Goal: Information Seeking & Learning: Learn about a topic

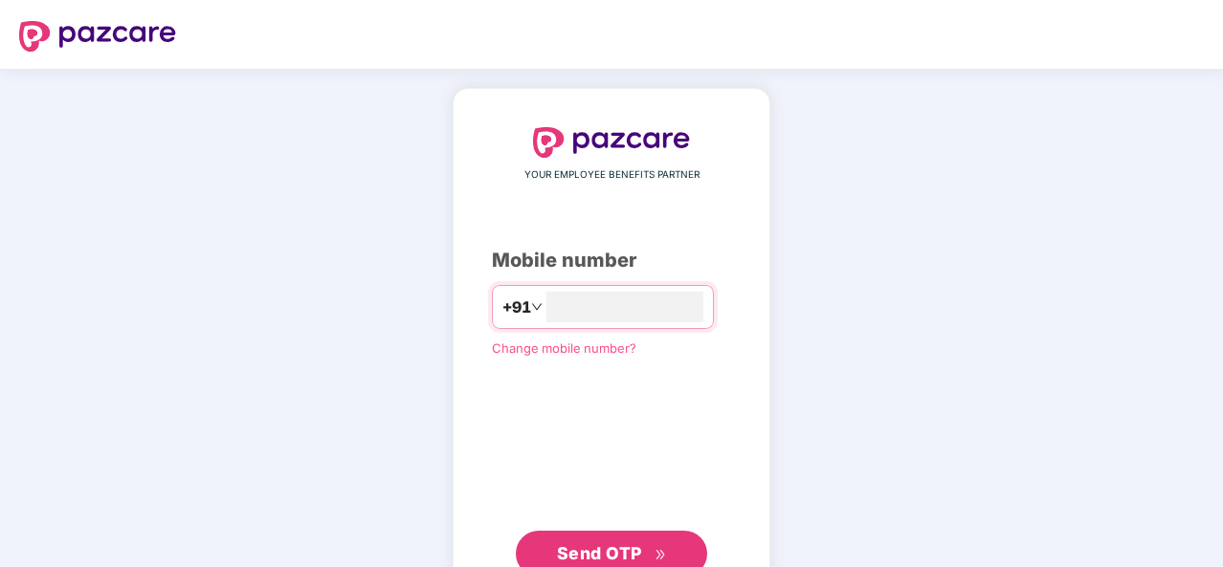
type input "**********"
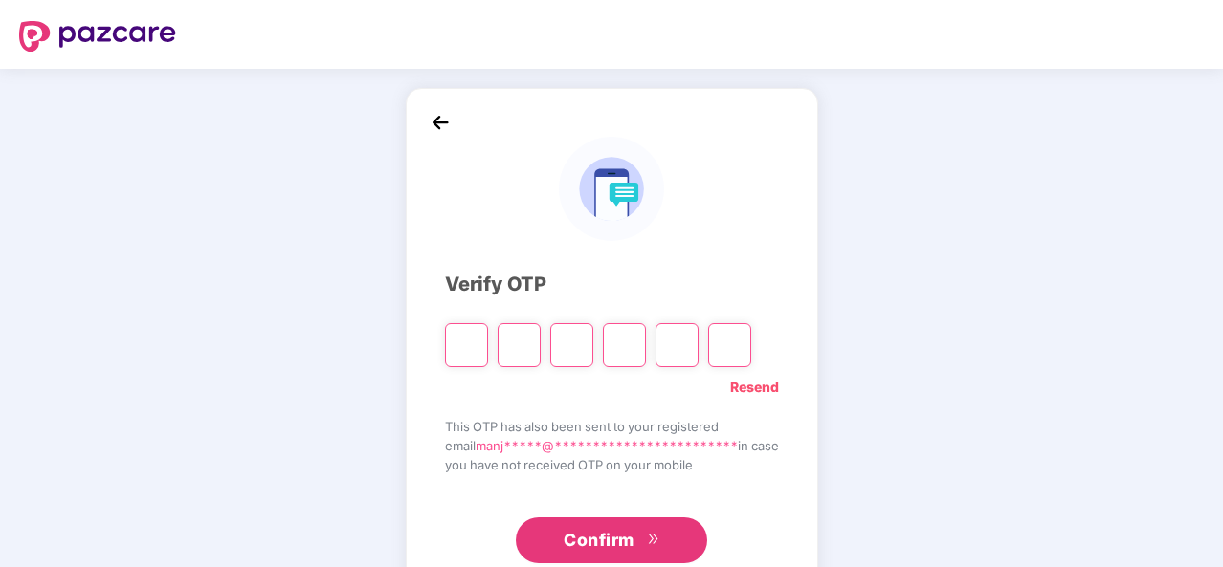
type input "*"
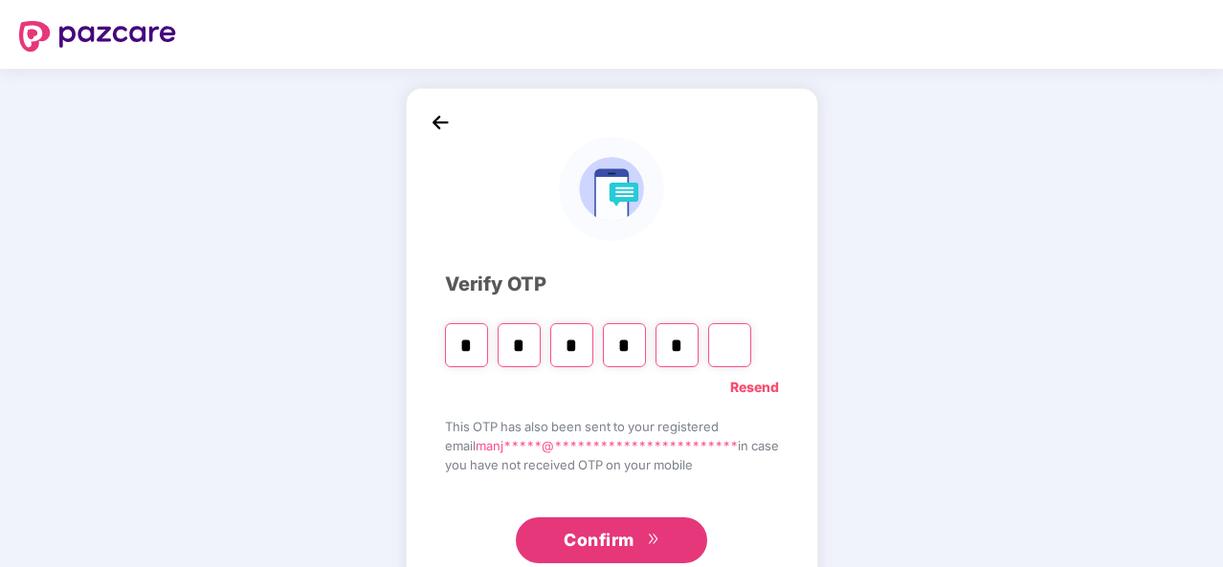
type input "*"
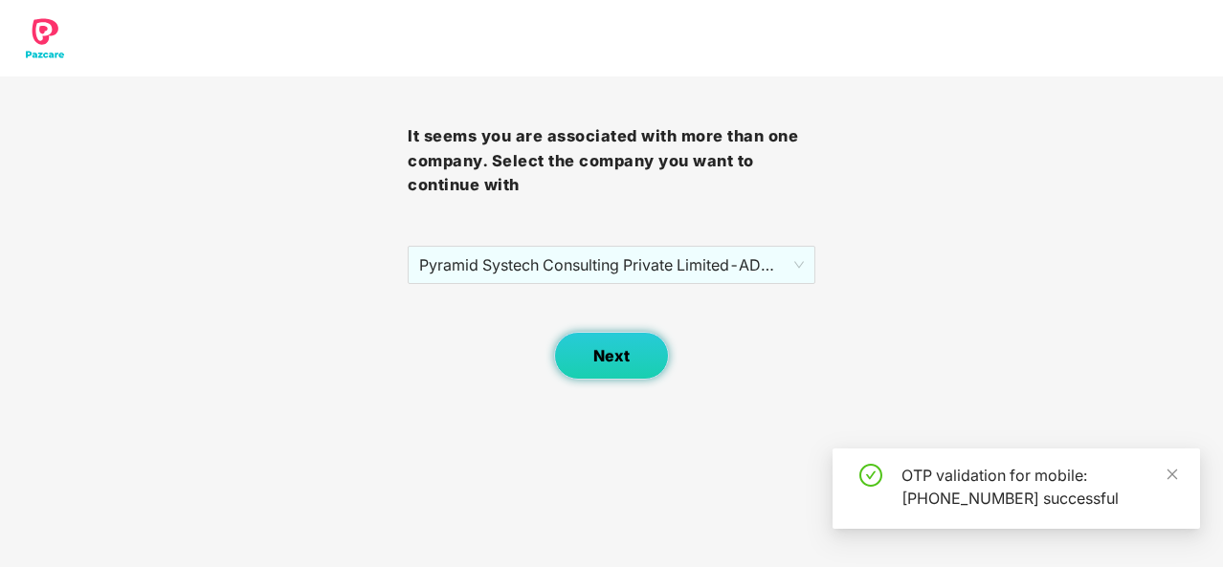
click at [610, 366] on button "Next" at bounding box center [611, 356] width 115 height 48
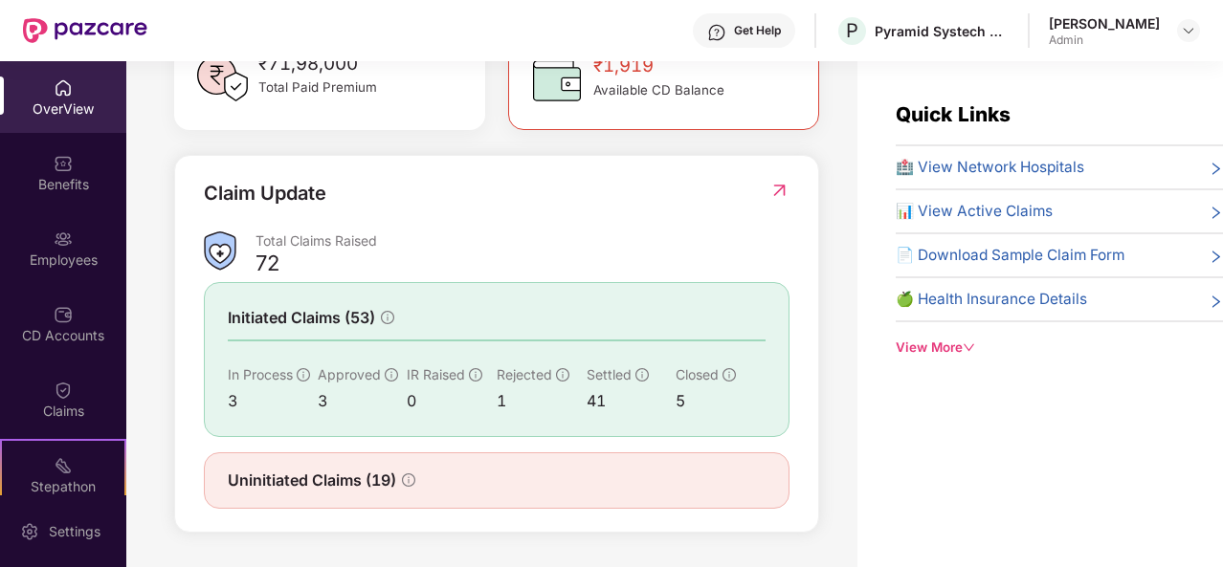
scroll to position [326, 0]
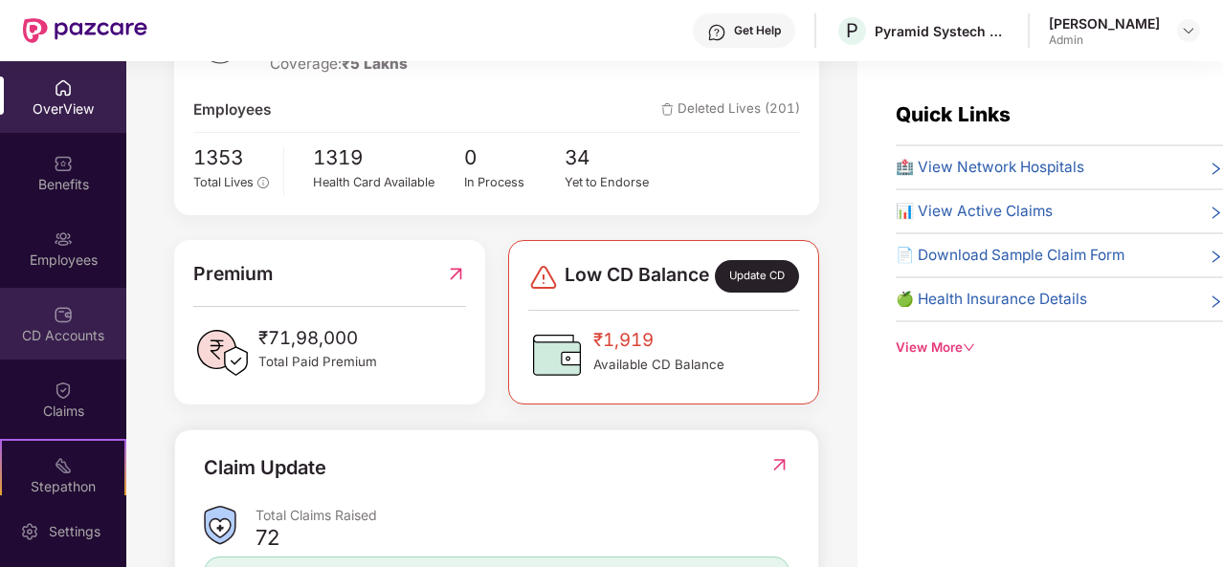
click at [63, 321] on img at bounding box center [63, 314] width 19 height 19
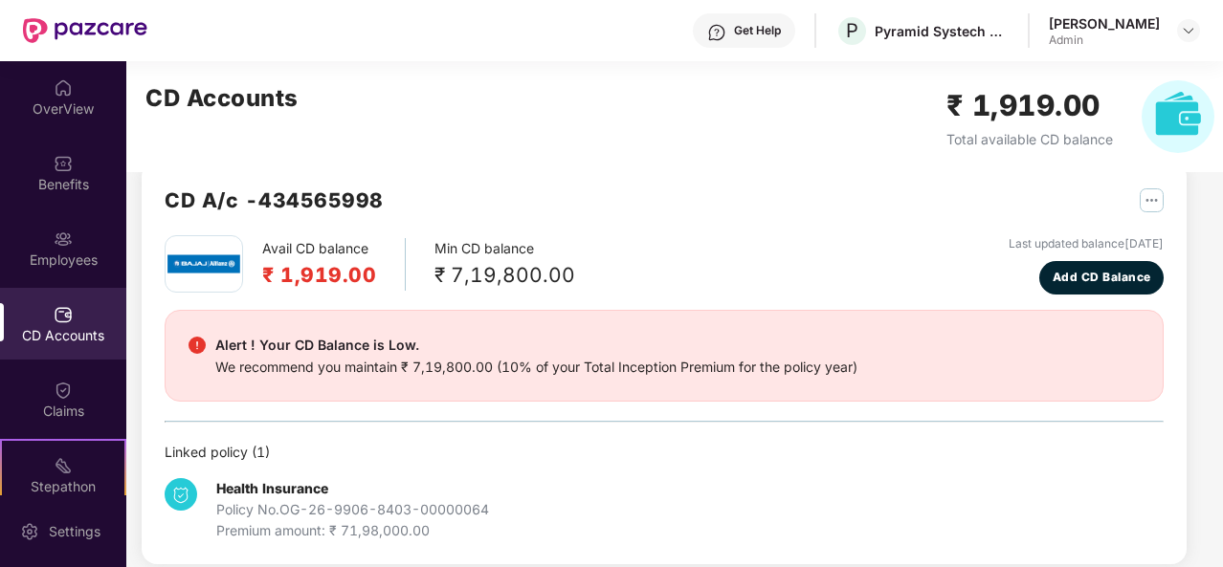
scroll to position [52, 0]
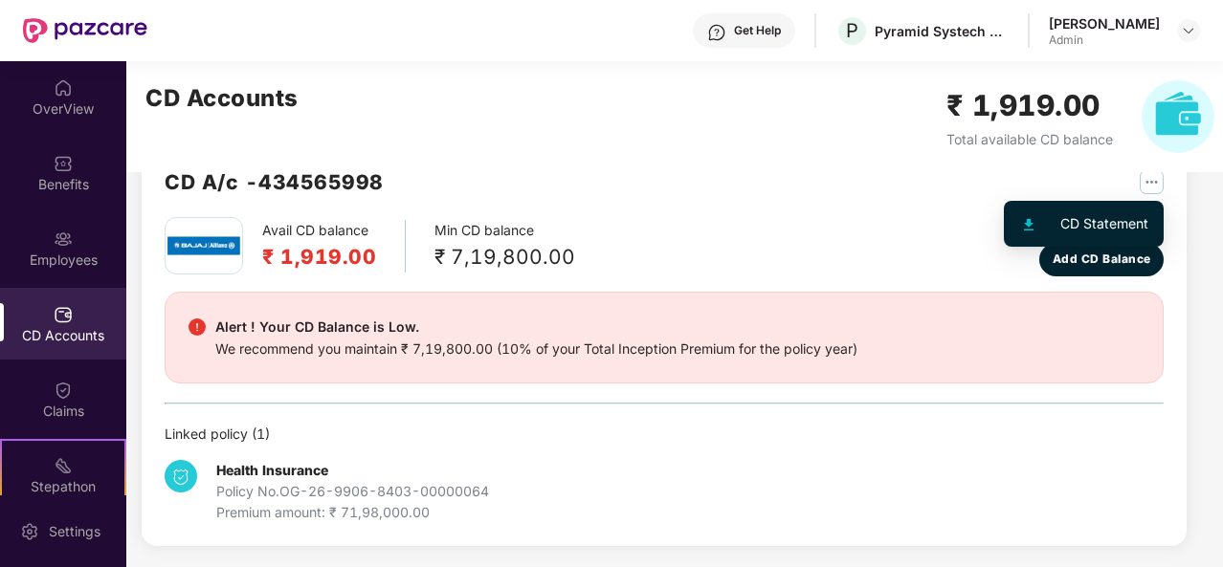
click at [1156, 176] on img "button" at bounding box center [1151, 182] width 24 height 24
click at [1060, 219] on div "CD Statement" at bounding box center [1104, 223] width 88 height 21
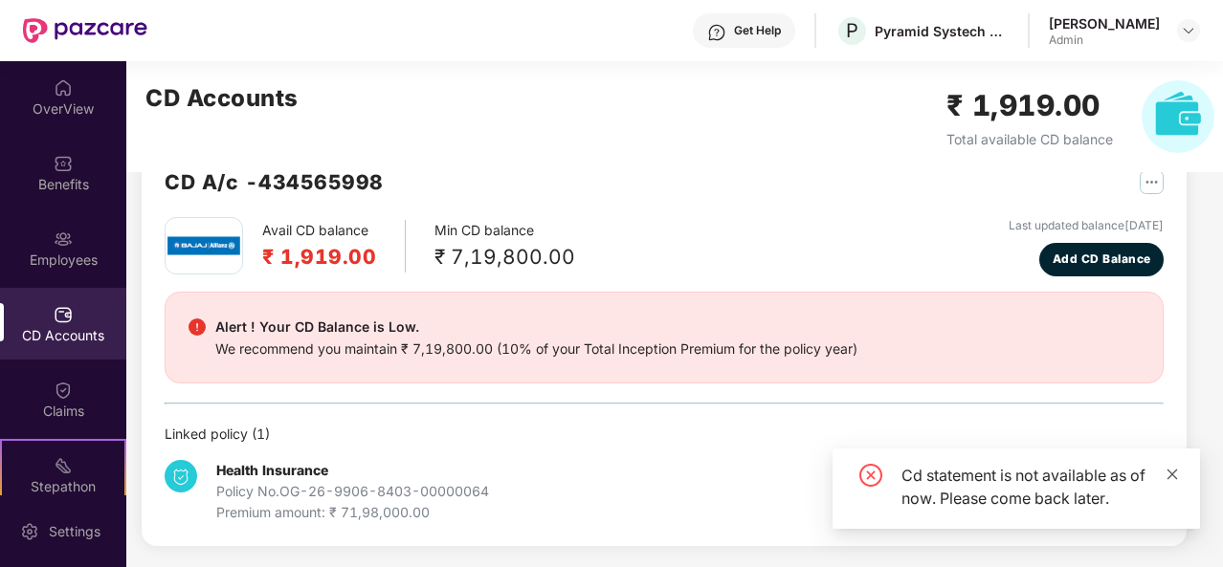
click at [1172, 472] on icon "close" at bounding box center [1171, 474] width 13 height 13
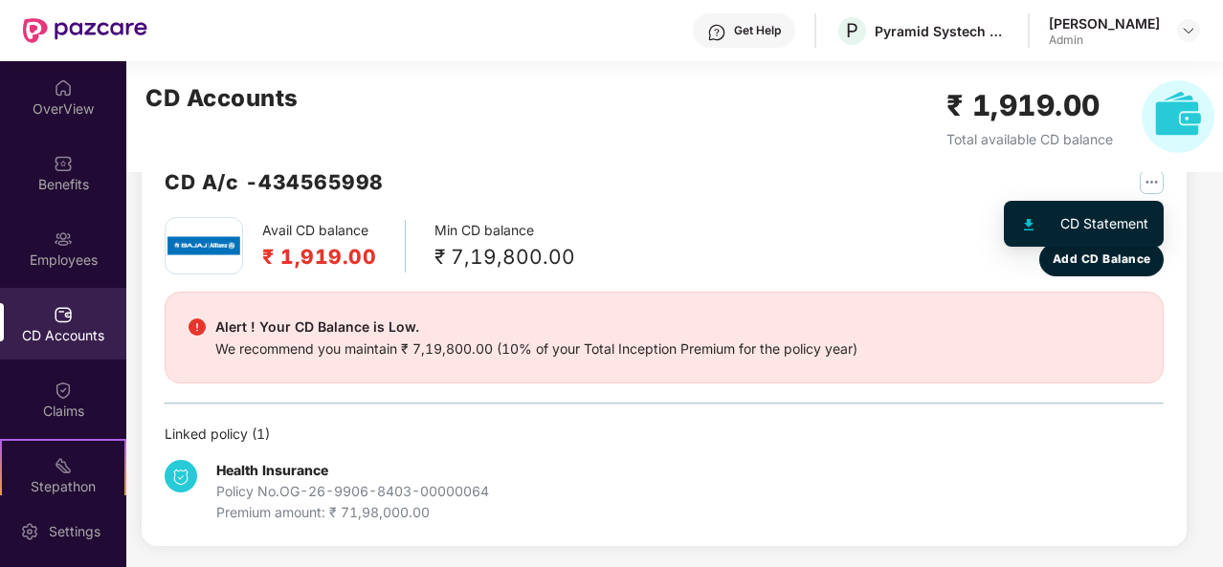
click at [1078, 219] on div "CD Statement" at bounding box center [1104, 223] width 88 height 21
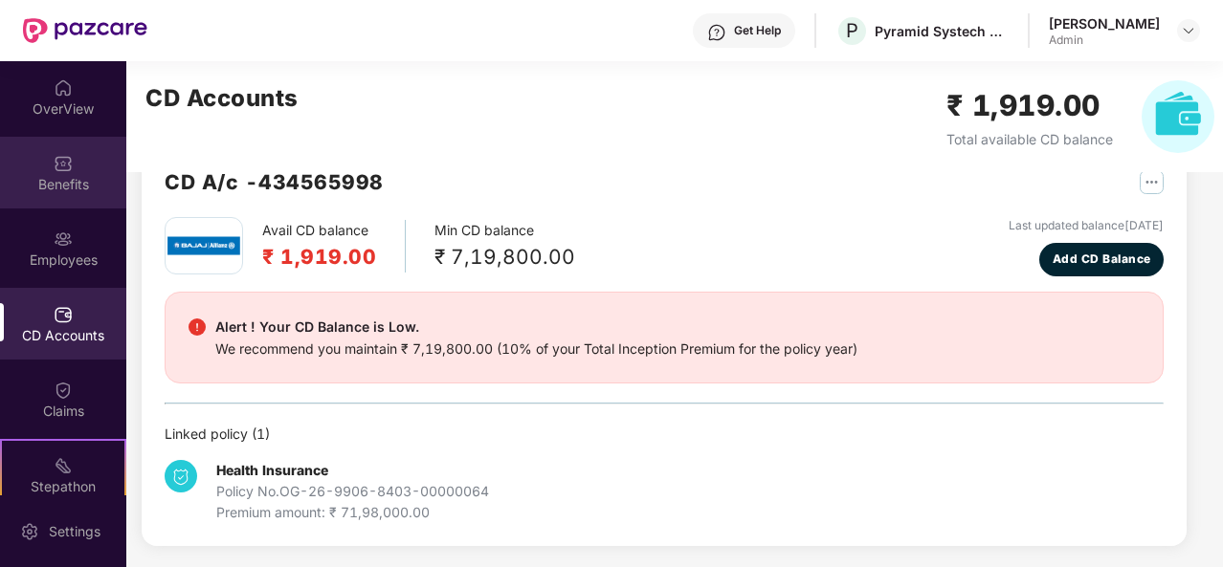
click at [40, 170] on div "Benefits" at bounding box center [63, 173] width 126 height 72
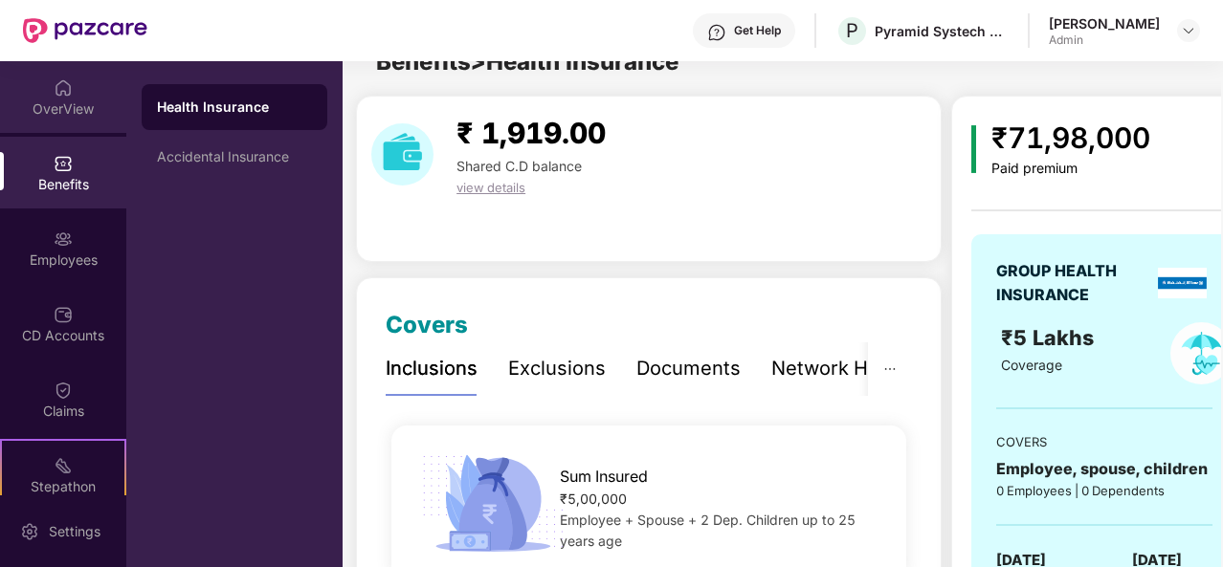
scroll to position [52, 0]
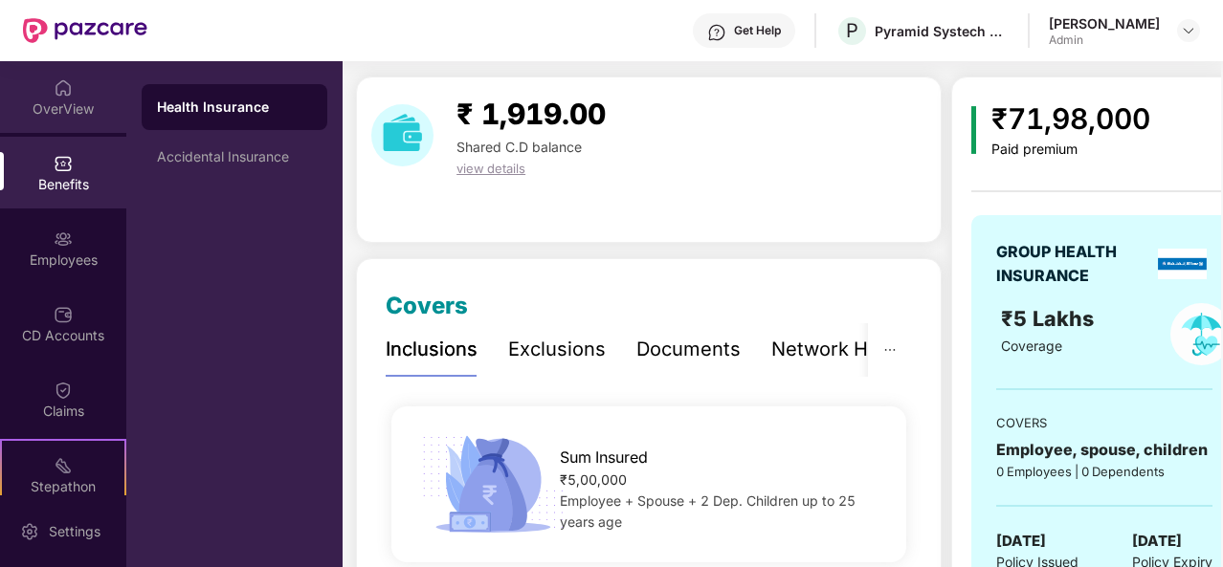
click at [52, 110] on div "OverView" at bounding box center [63, 108] width 126 height 19
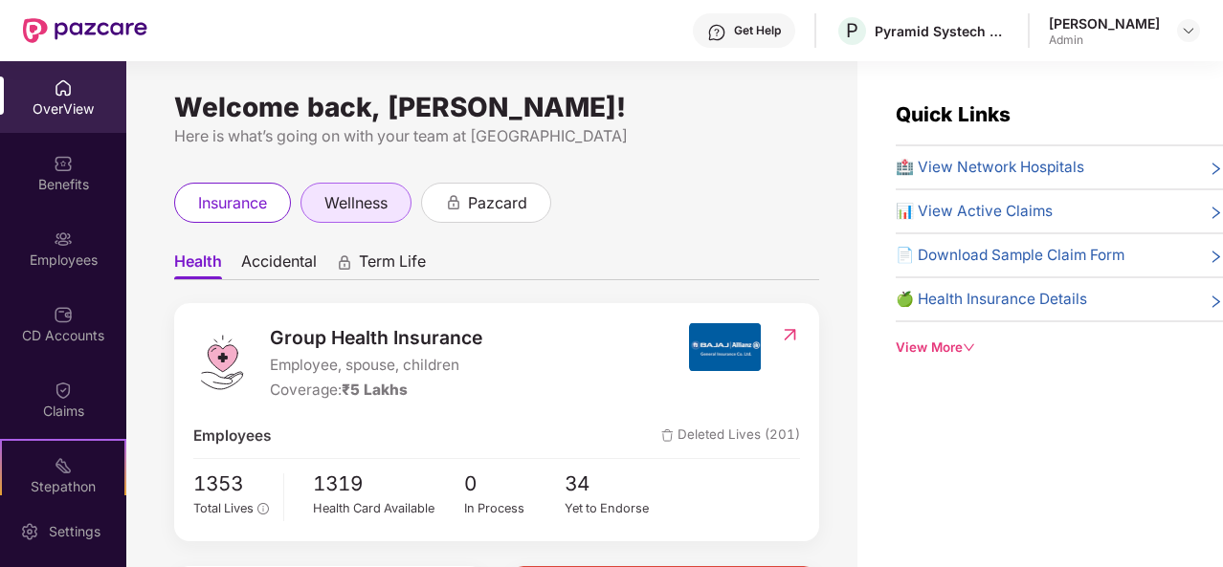
click at [355, 205] on span "wellness" at bounding box center [355, 203] width 63 height 24
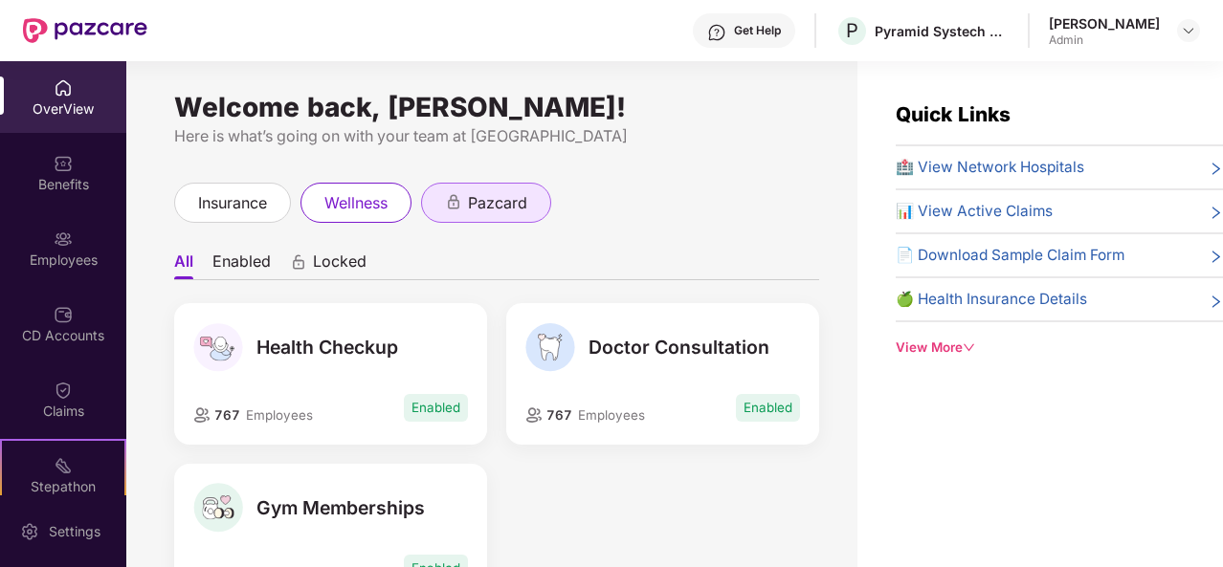
click at [491, 194] on span "pazcard" at bounding box center [497, 203] width 59 height 24
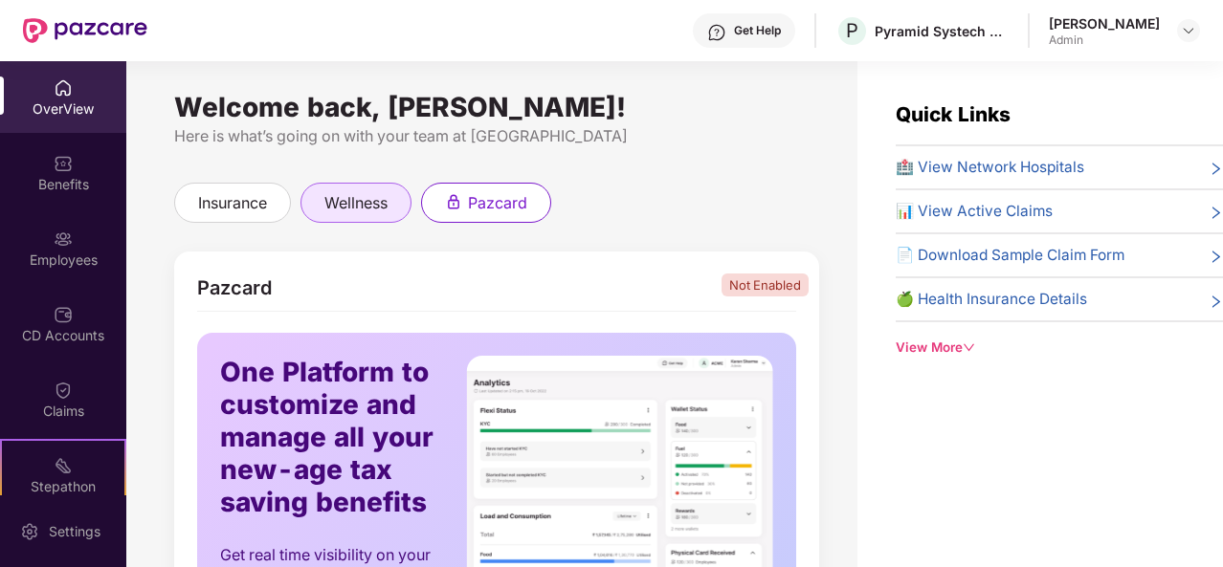
click at [363, 204] on span "wellness" at bounding box center [355, 203] width 63 height 24
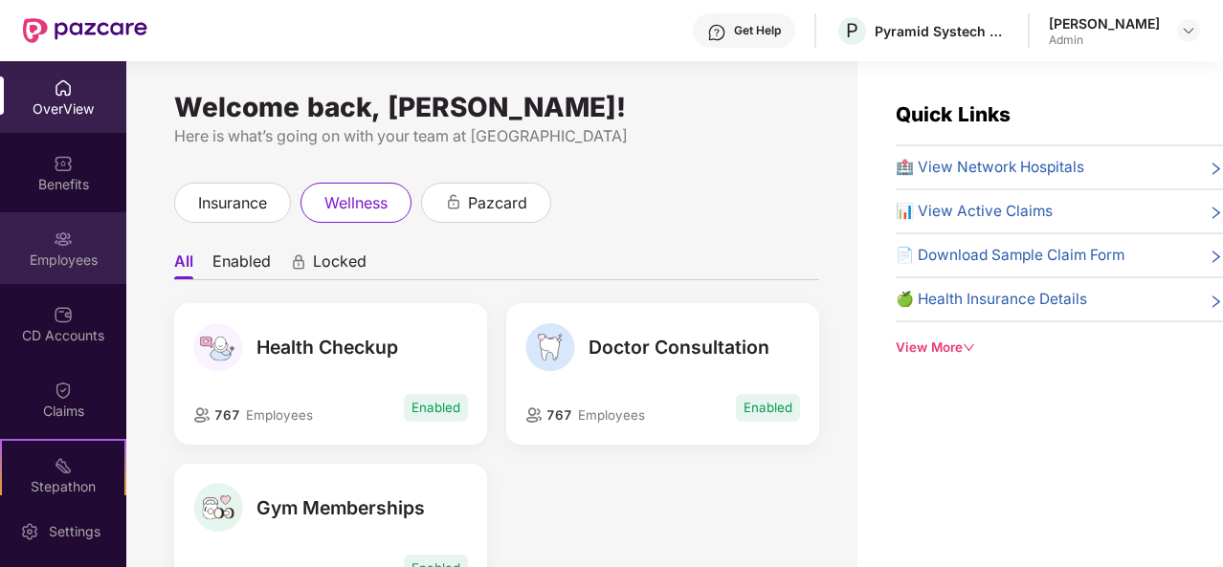
click at [65, 245] on img at bounding box center [63, 239] width 19 height 19
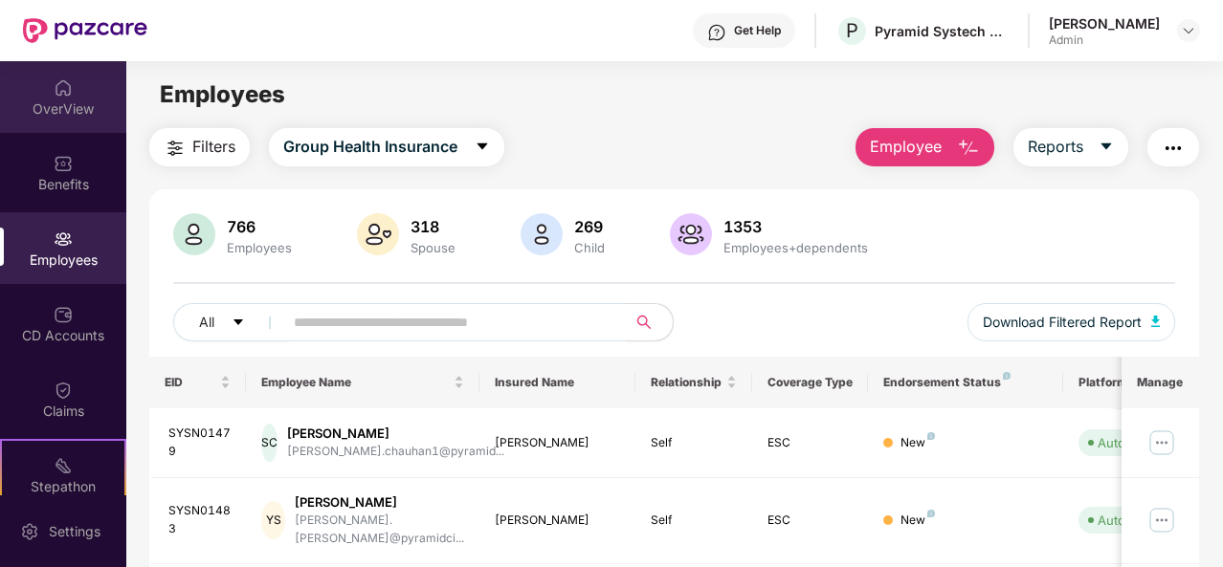
click at [66, 100] on div "OverView" at bounding box center [63, 108] width 126 height 19
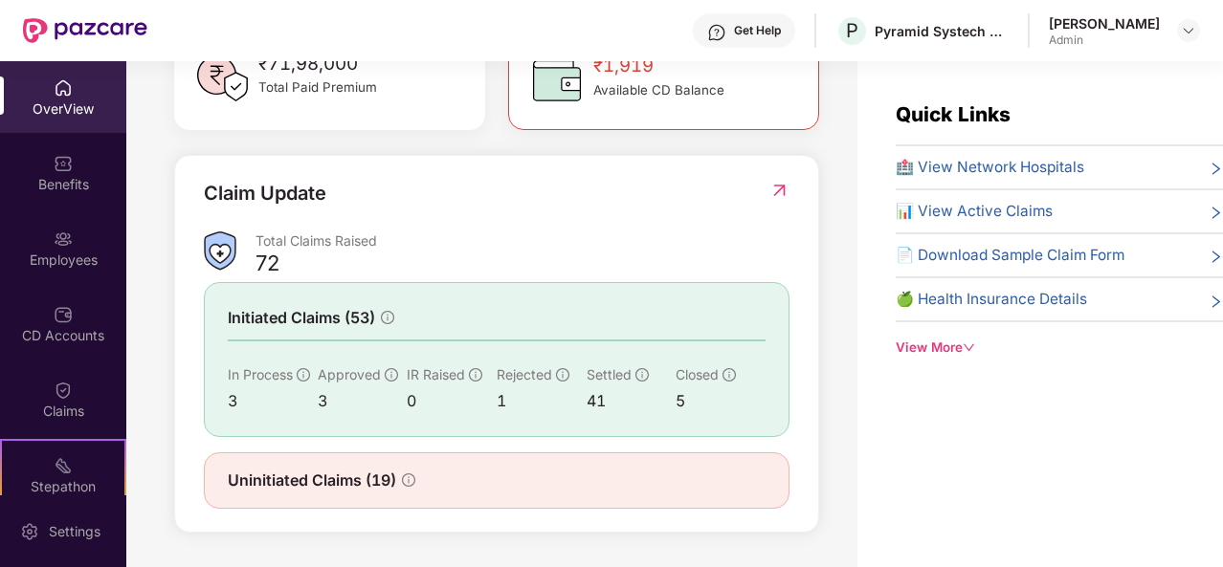
scroll to position [613, 0]
click at [55, 259] on div "Employees" at bounding box center [63, 260] width 126 height 19
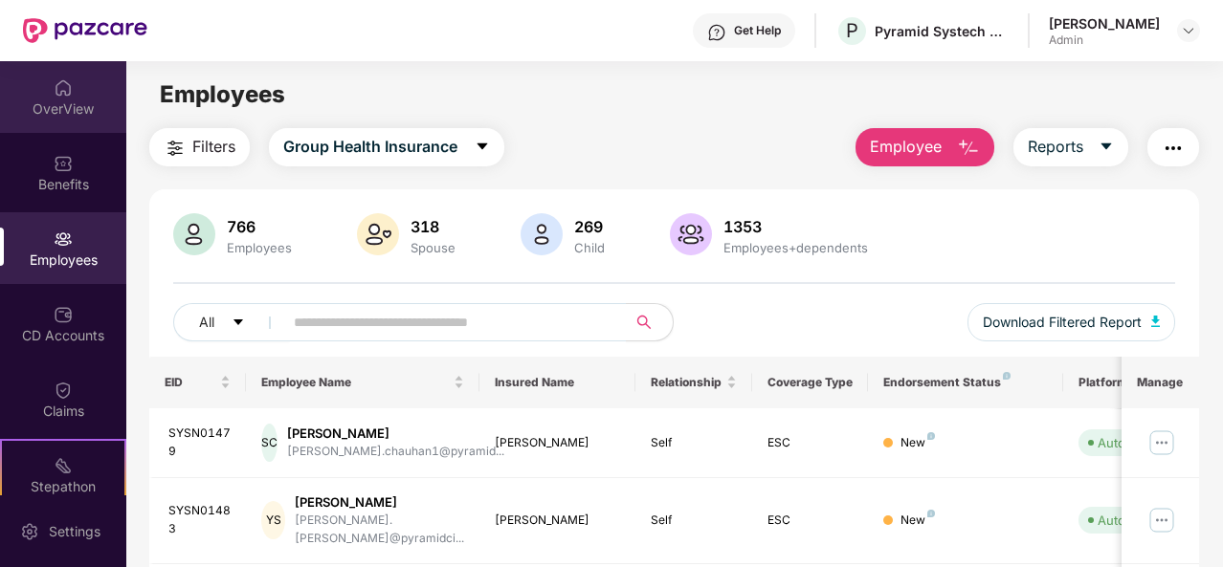
click at [60, 88] on img at bounding box center [63, 87] width 19 height 19
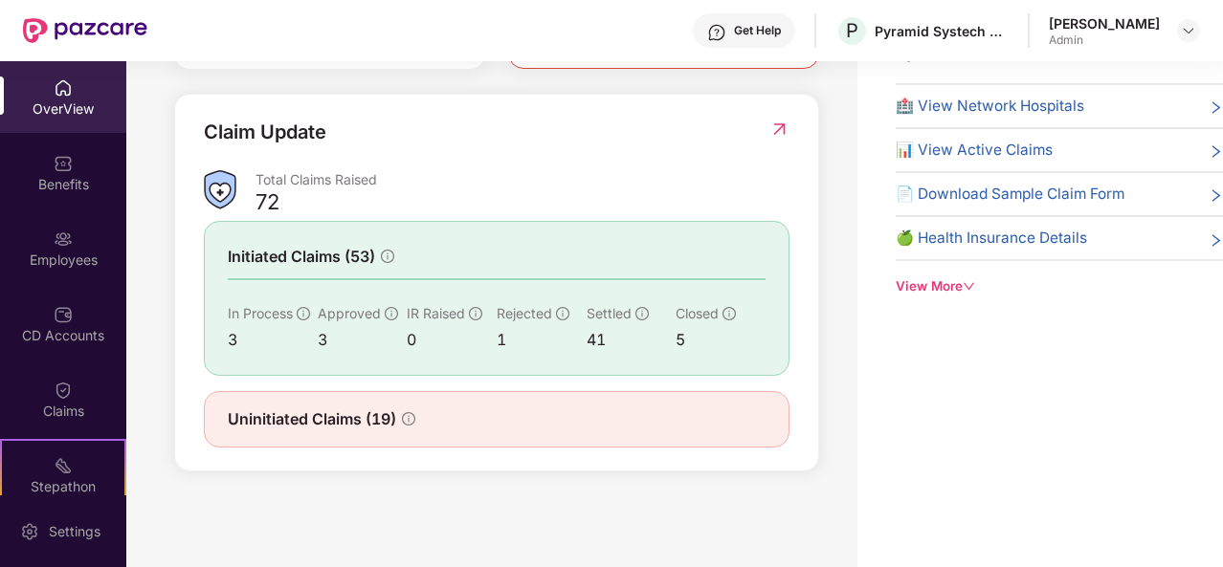
scroll to position [0, 0]
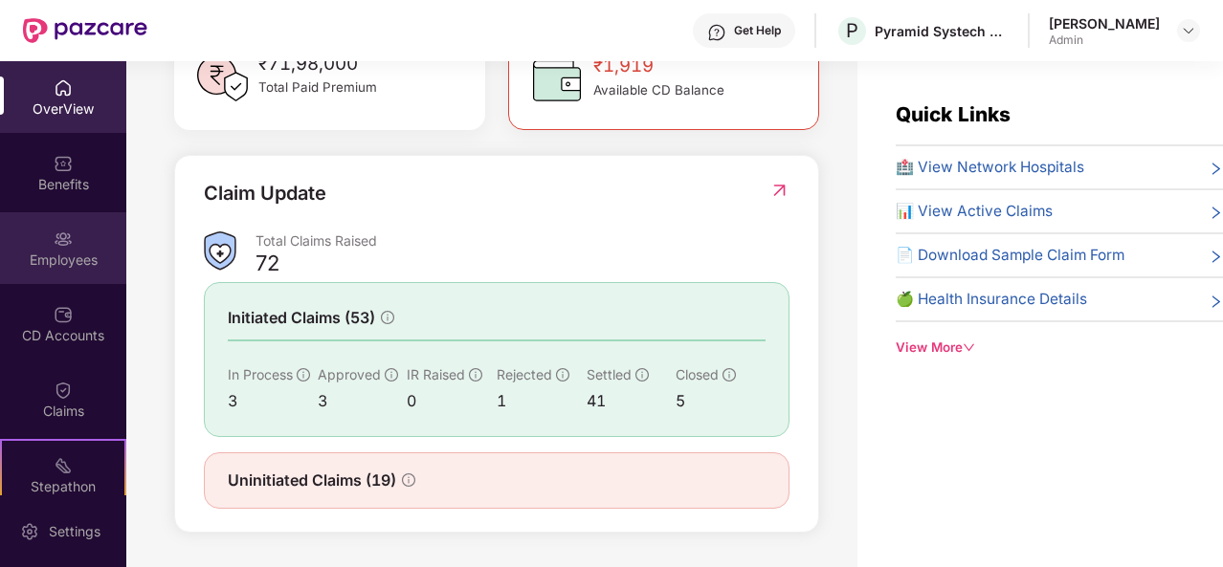
click at [73, 252] on div "Employees" at bounding box center [63, 260] width 126 height 19
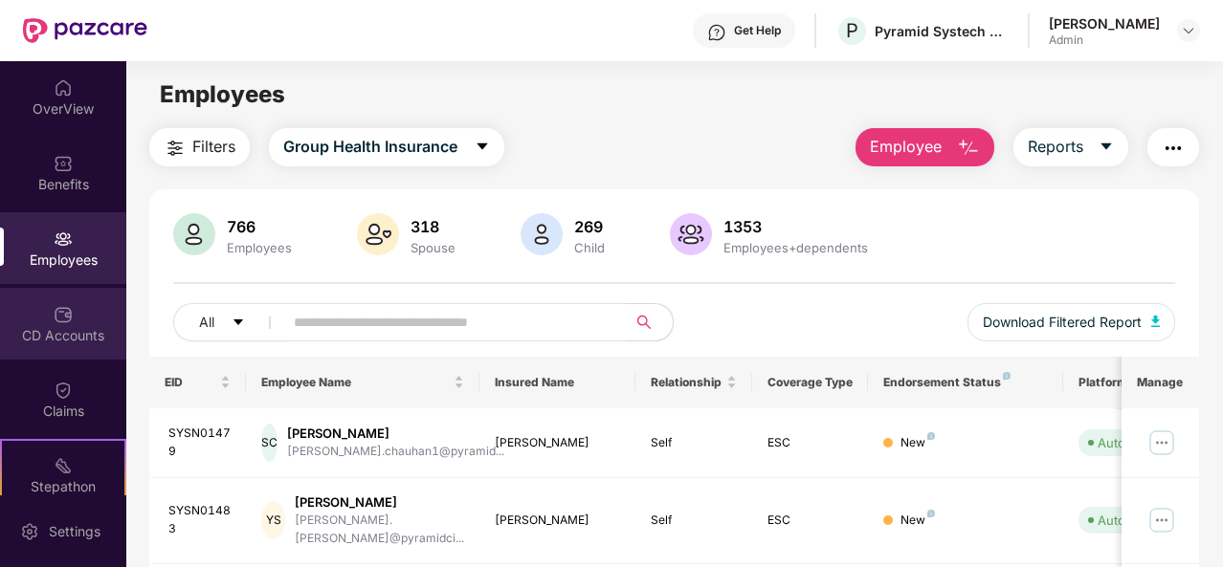
click at [65, 345] on div "CD Accounts" at bounding box center [63, 324] width 126 height 72
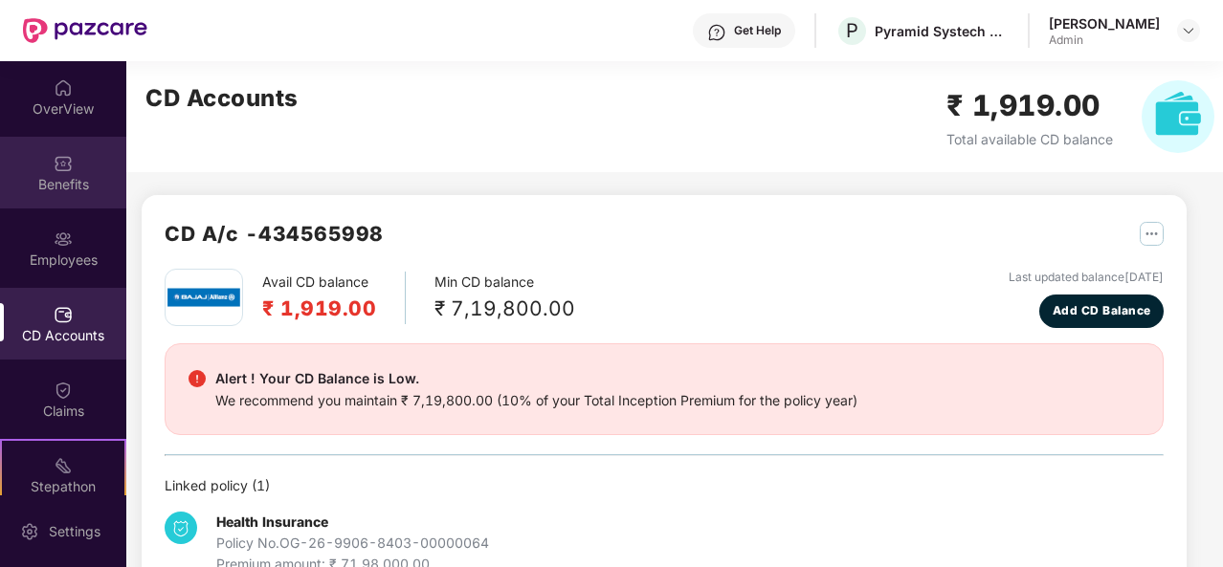
click at [59, 179] on div "Benefits" at bounding box center [63, 184] width 126 height 19
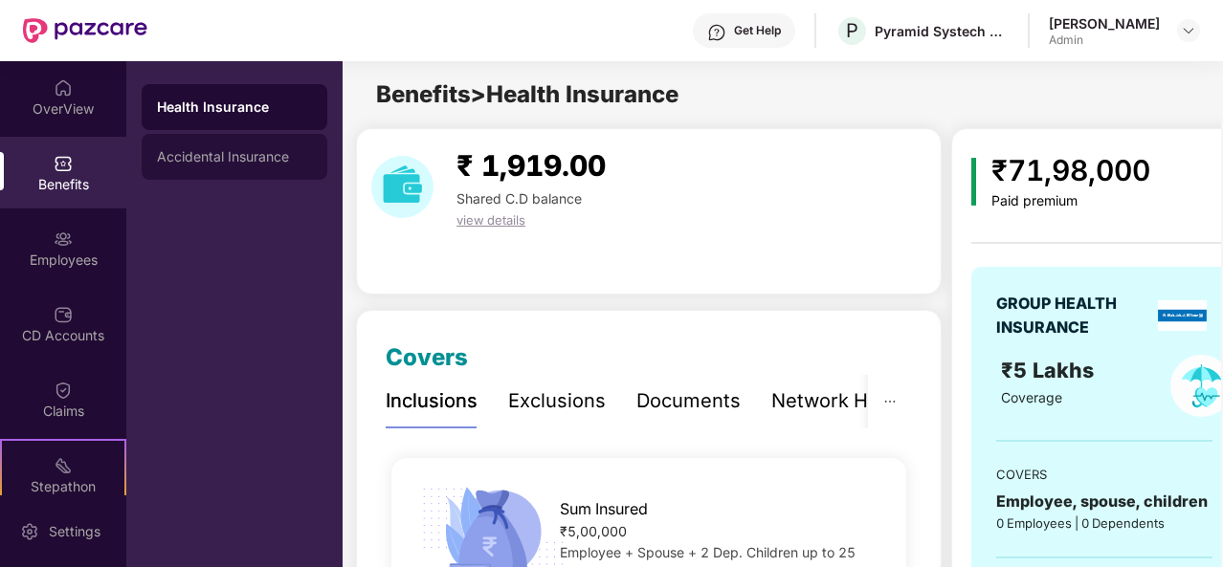
click at [254, 159] on div "Accidental Insurance" at bounding box center [234, 156] width 155 height 15
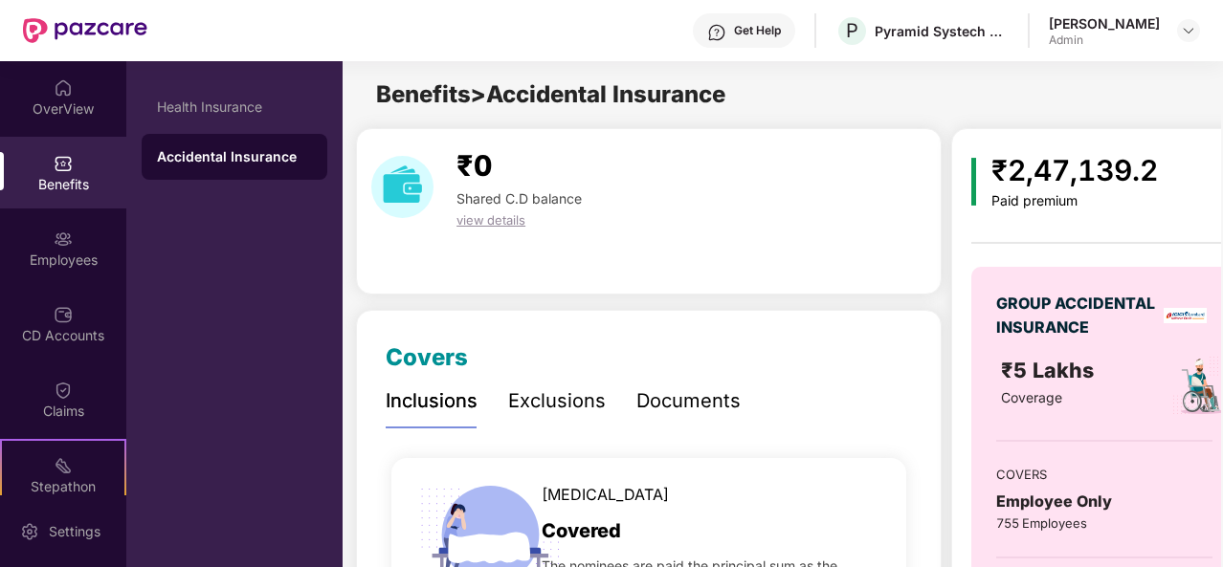
click at [485, 216] on span "view details" at bounding box center [490, 219] width 69 height 15
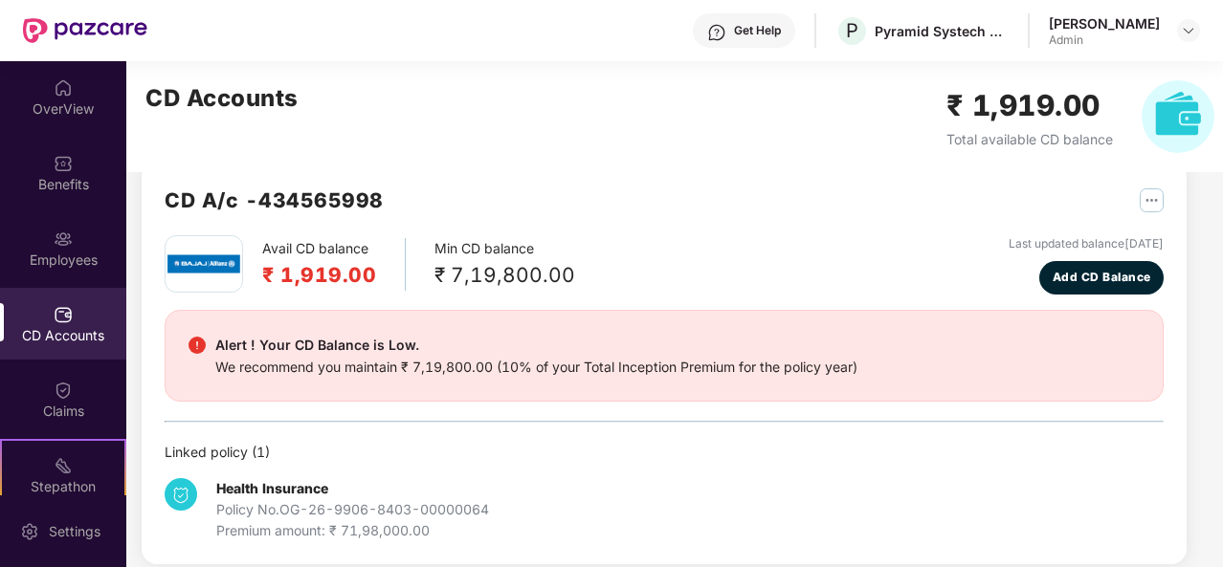
scroll to position [52, 0]
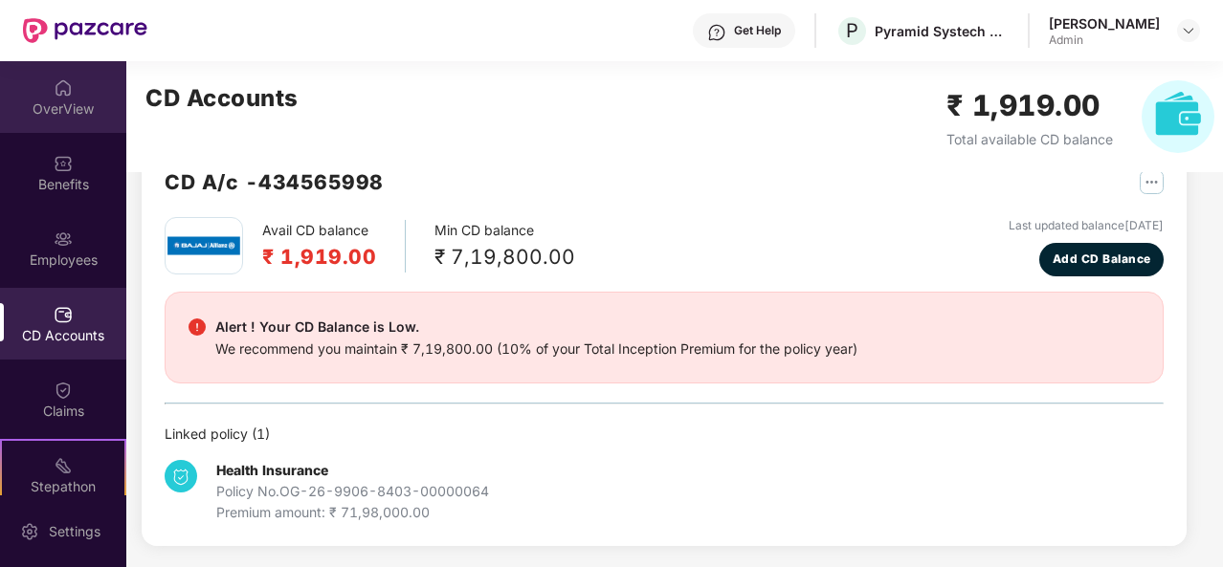
click at [70, 99] on div "OverView" at bounding box center [63, 108] width 126 height 19
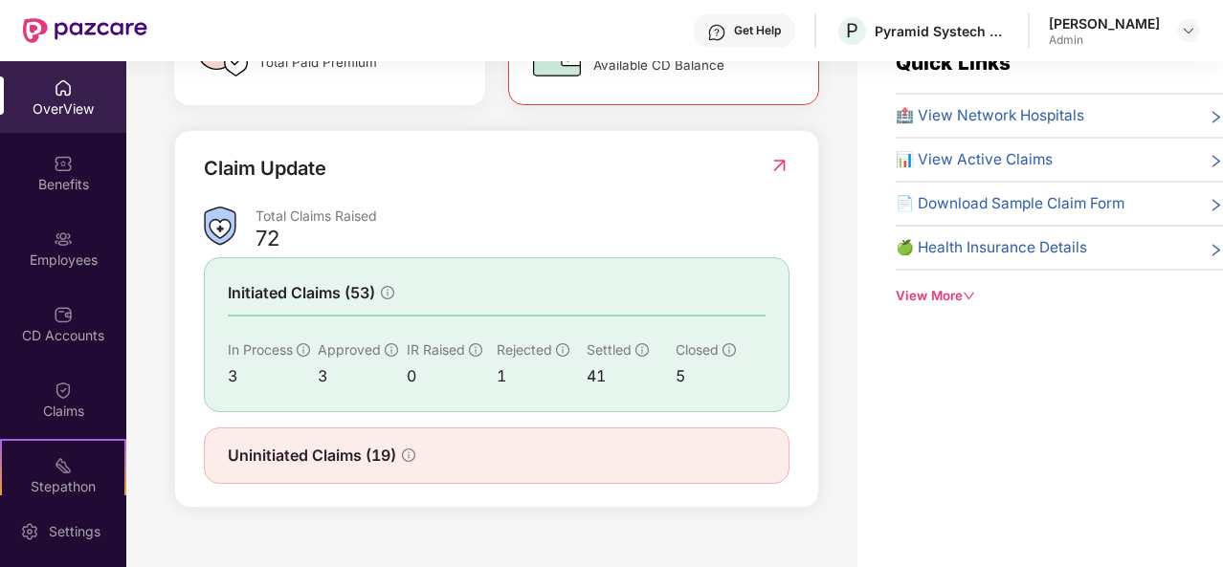
scroll to position [613, 0]
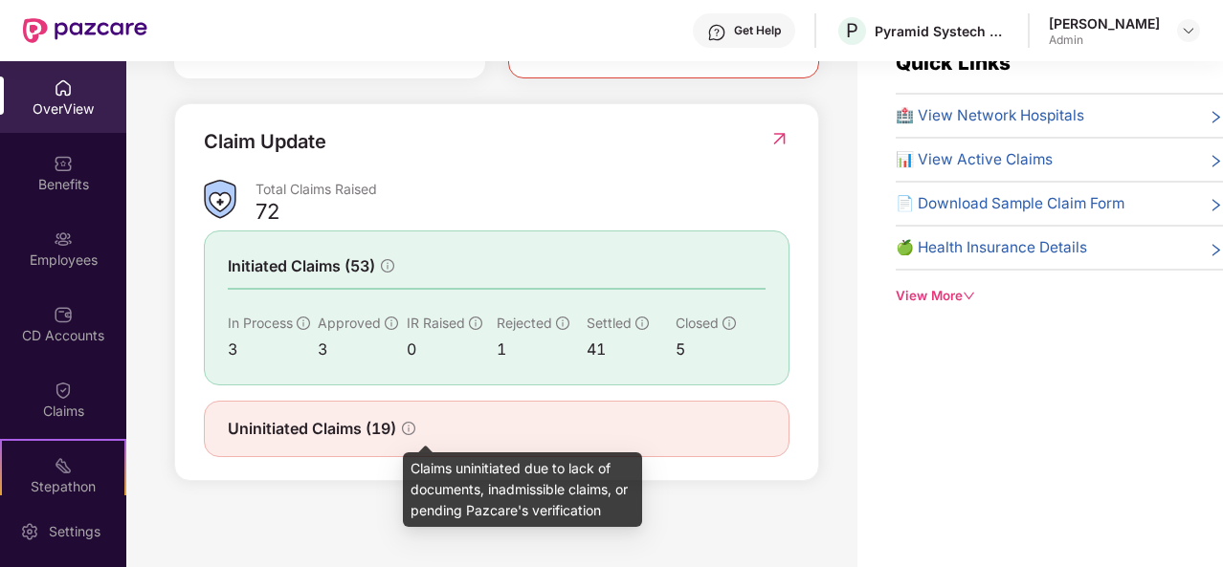
click at [408, 423] on icon "info-circle" at bounding box center [408, 428] width 13 height 13
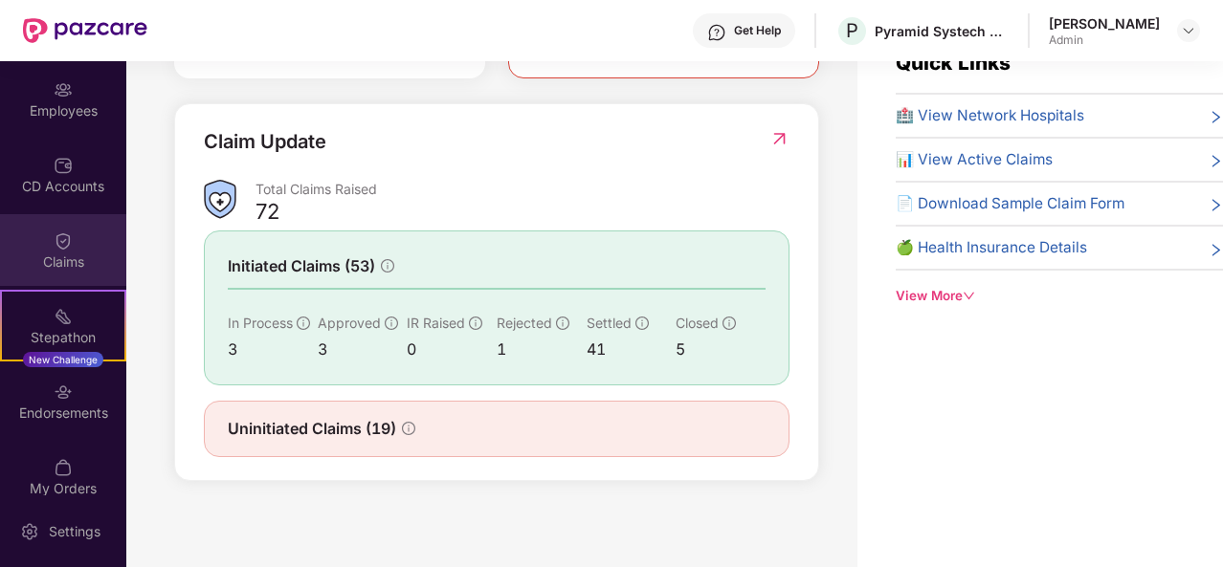
scroll to position [169, 0]
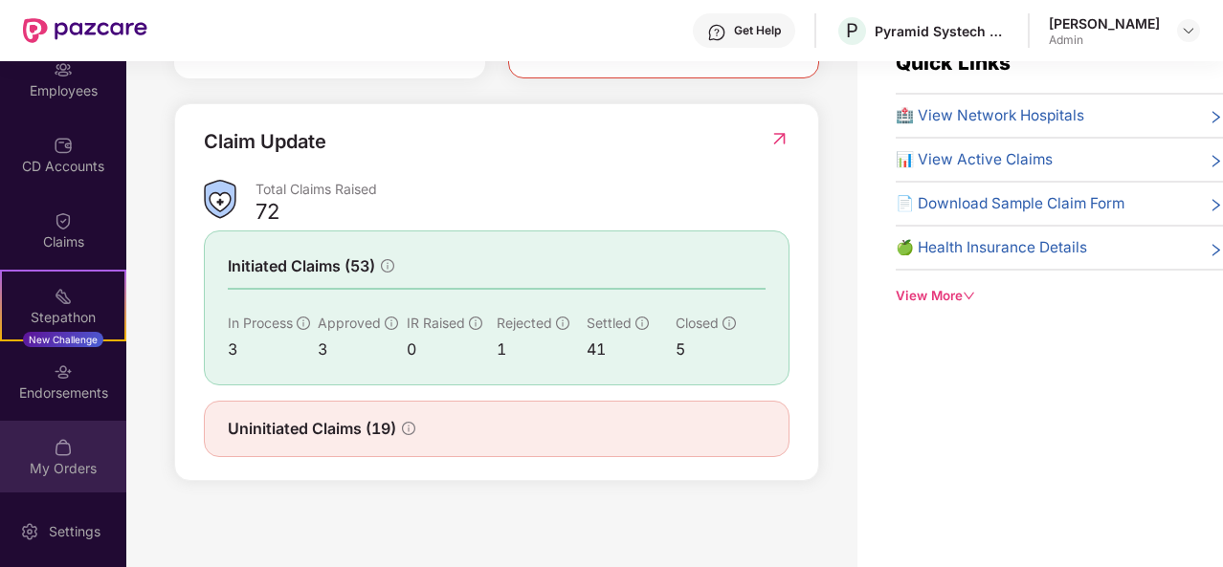
click at [54, 450] on img at bounding box center [63, 447] width 19 height 19
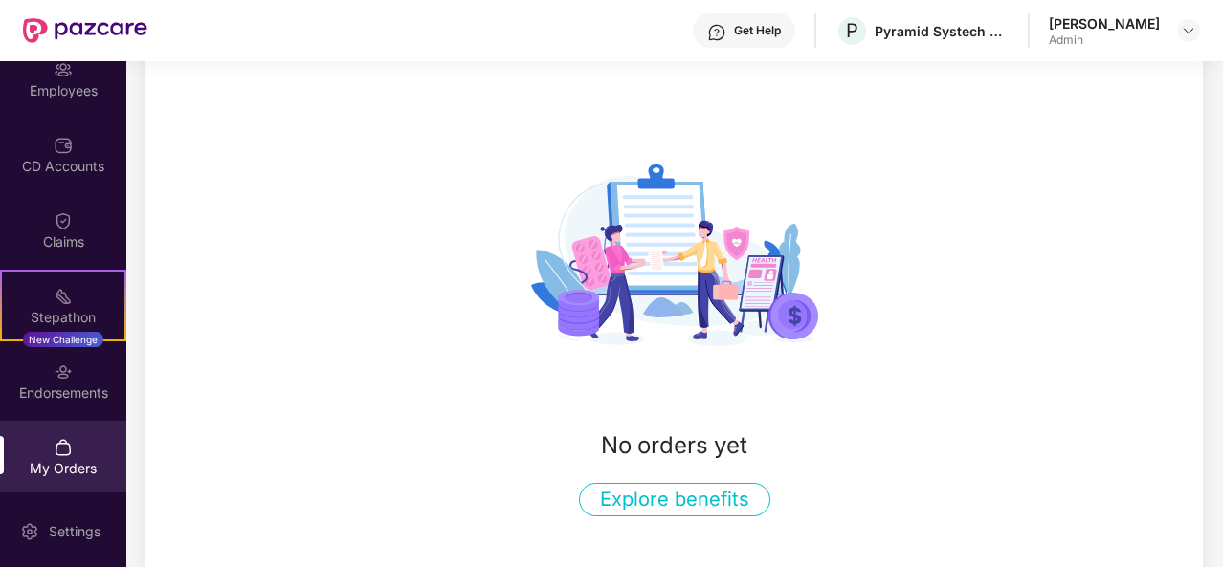
scroll to position [243, 0]
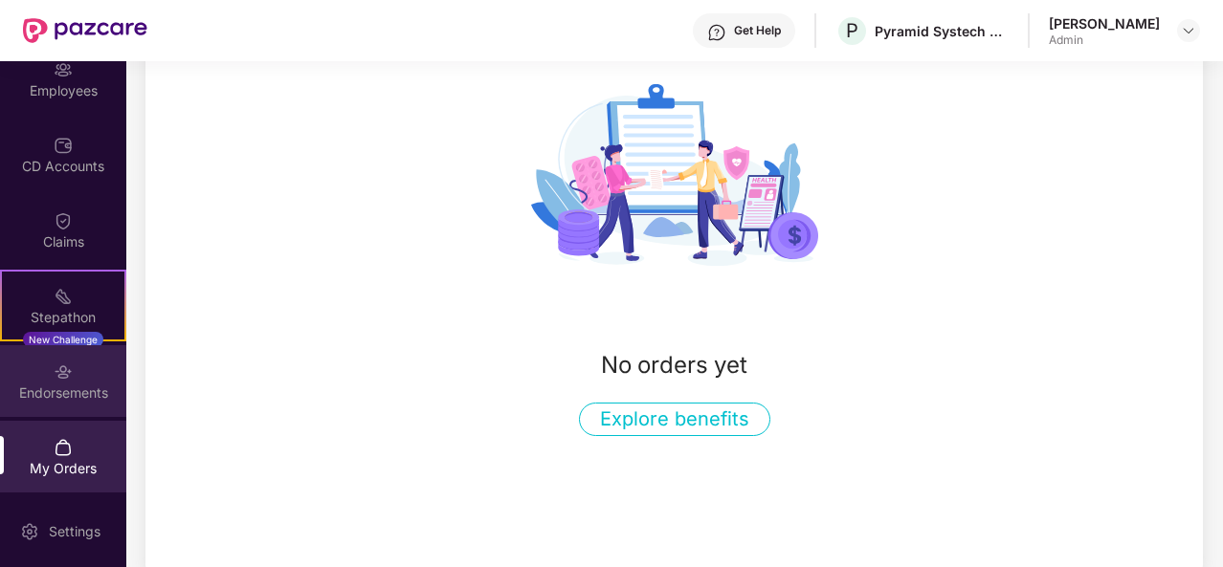
click at [83, 382] on div "Endorsements" at bounding box center [63, 381] width 126 height 72
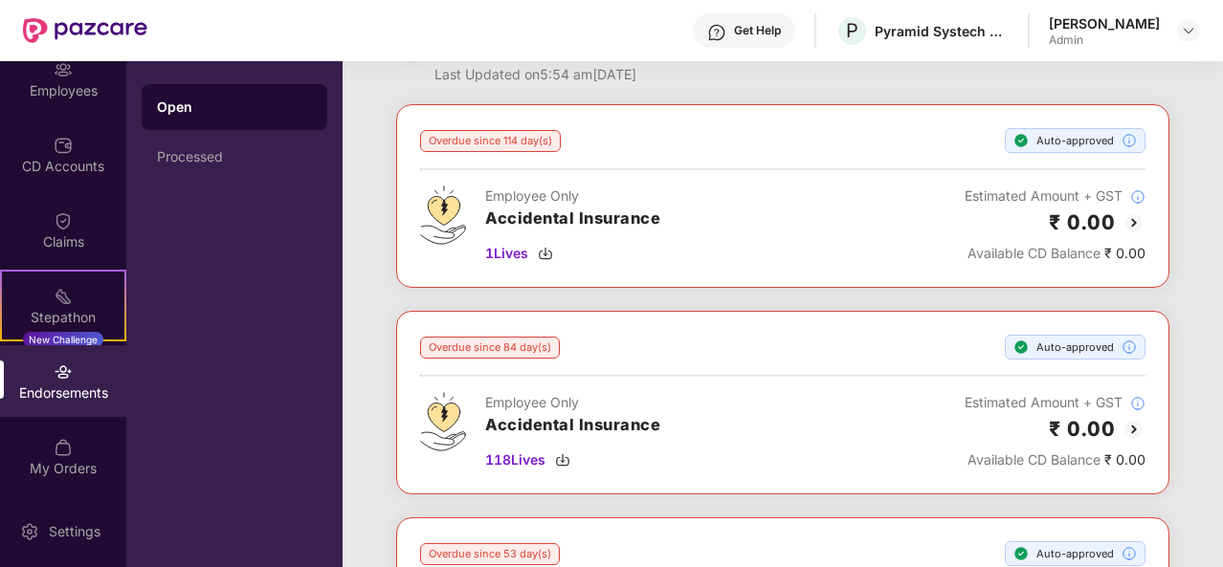
scroll to position [0, 0]
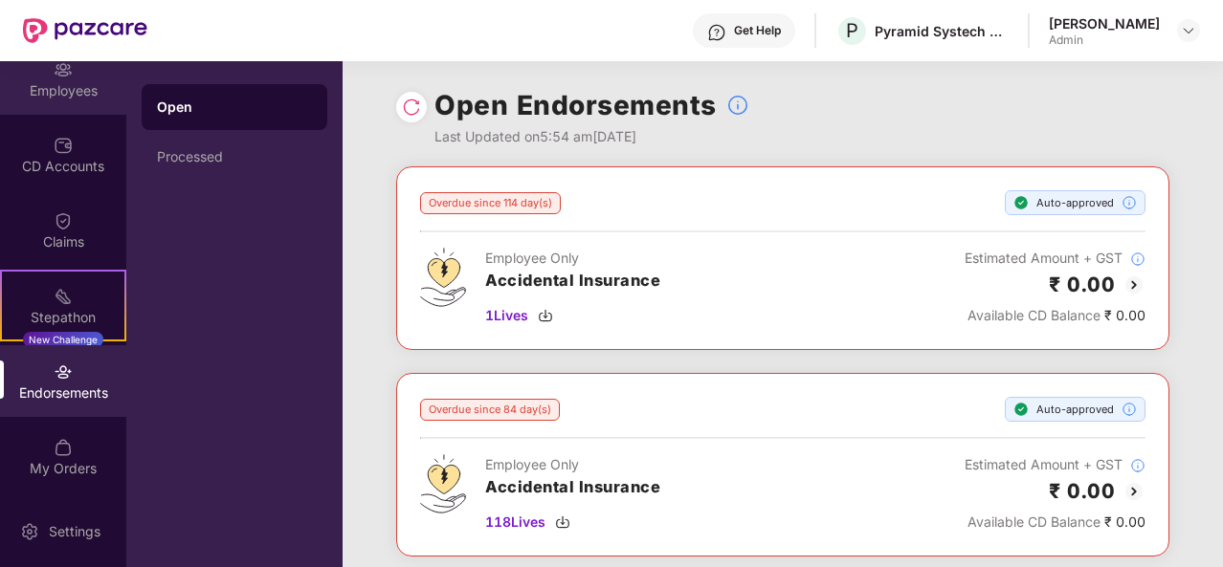
click at [59, 87] on div "Employees" at bounding box center [63, 90] width 126 height 19
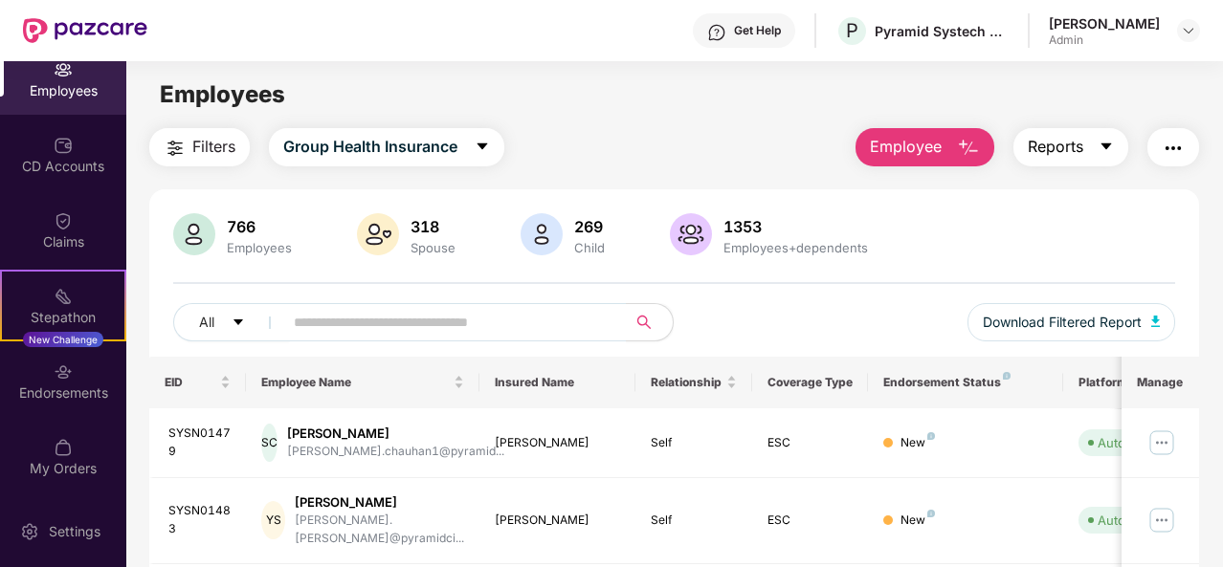
click at [1091, 147] on button "Reports" at bounding box center [1070, 147] width 115 height 38
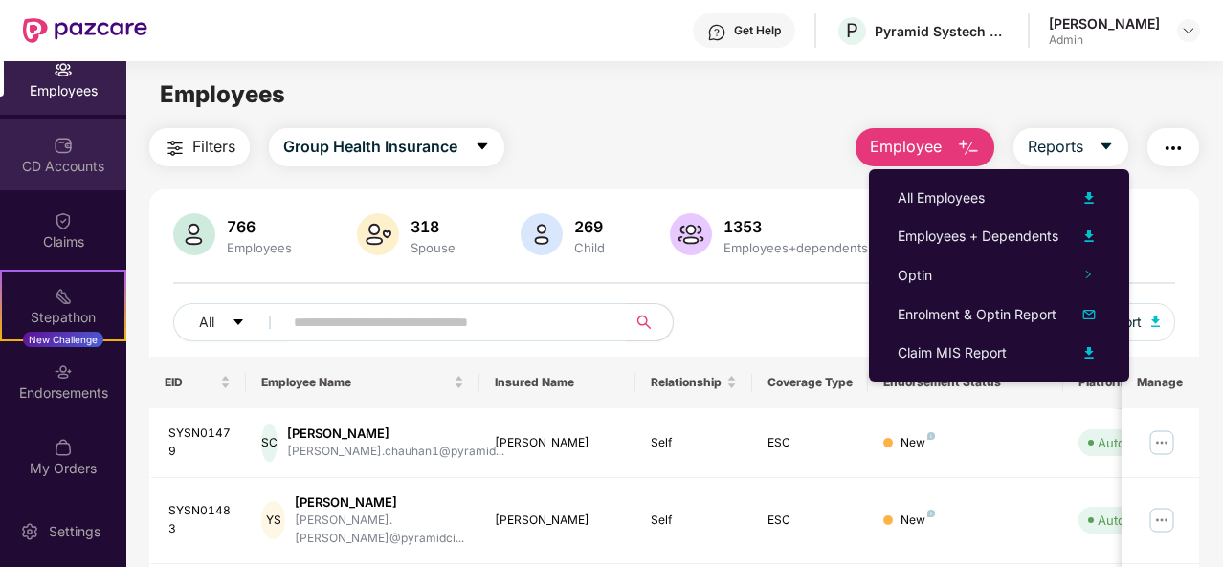
click at [60, 164] on div "CD Accounts" at bounding box center [63, 166] width 126 height 19
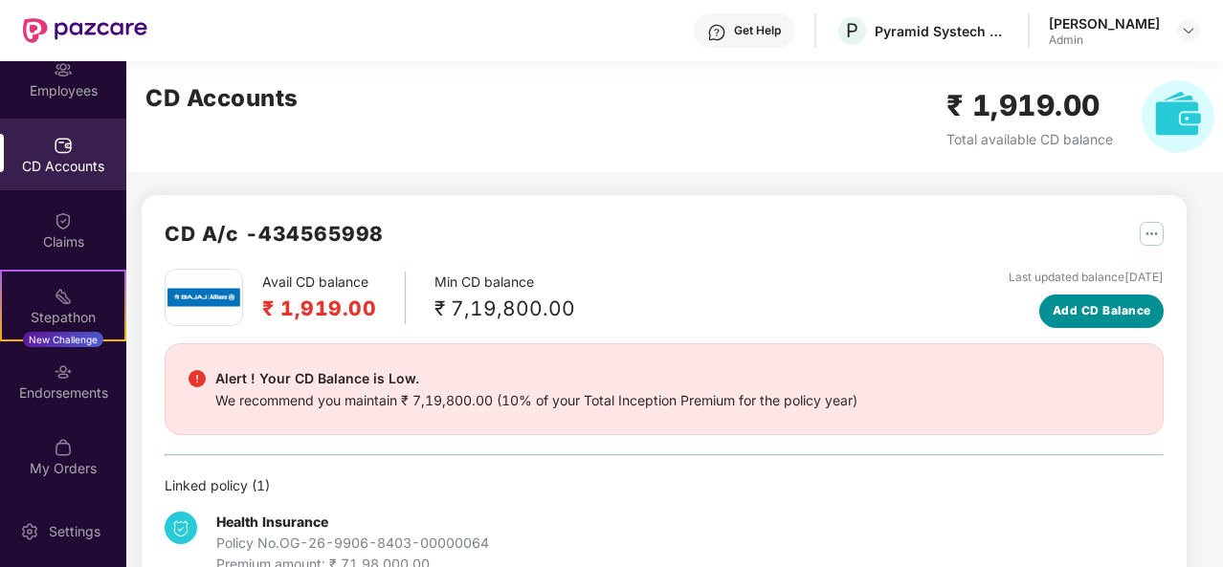
click at [1112, 309] on span "Add CD Balance" at bounding box center [1101, 311] width 99 height 18
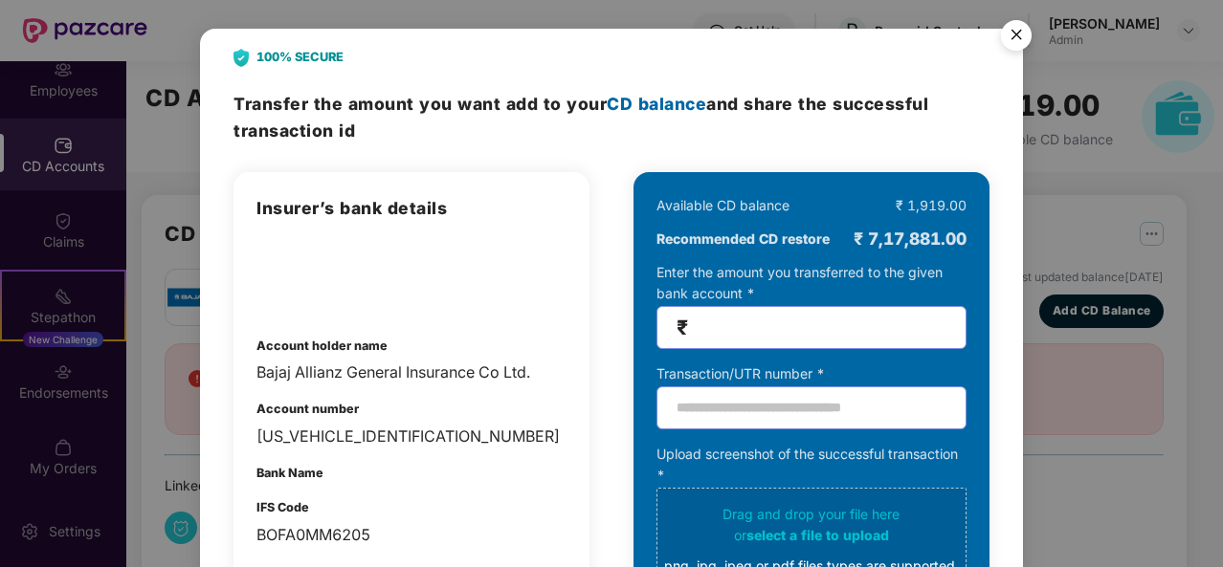
click at [1007, 25] on img "Close" at bounding box center [1016, 38] width 54 height 54
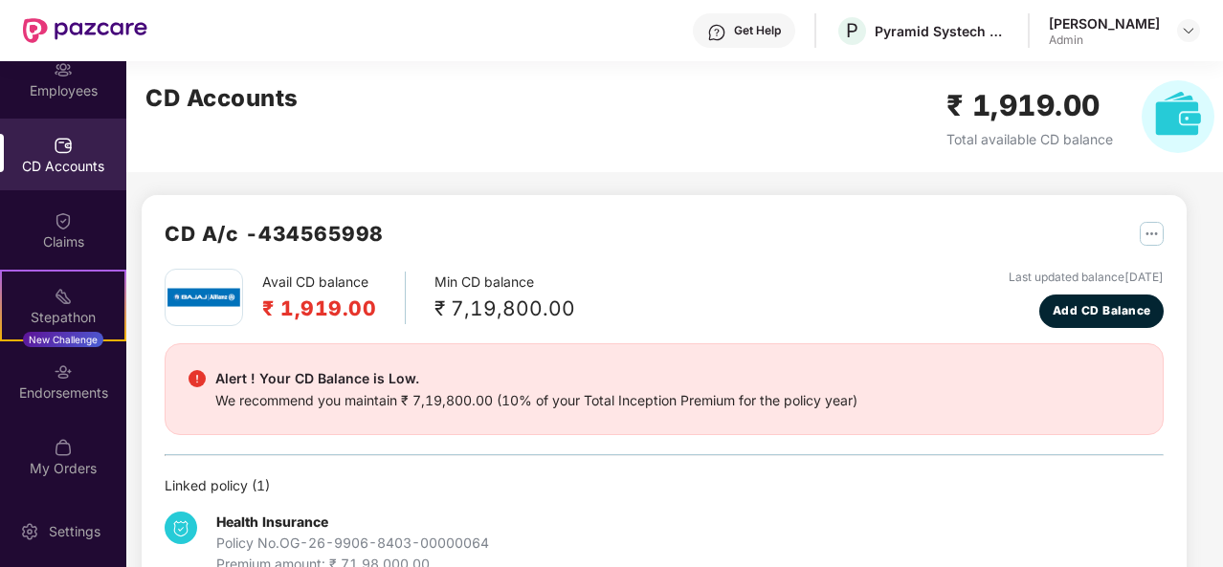
click at [1150, 240] on img "button" at bounding box center [1151, 234] width 24 height 24
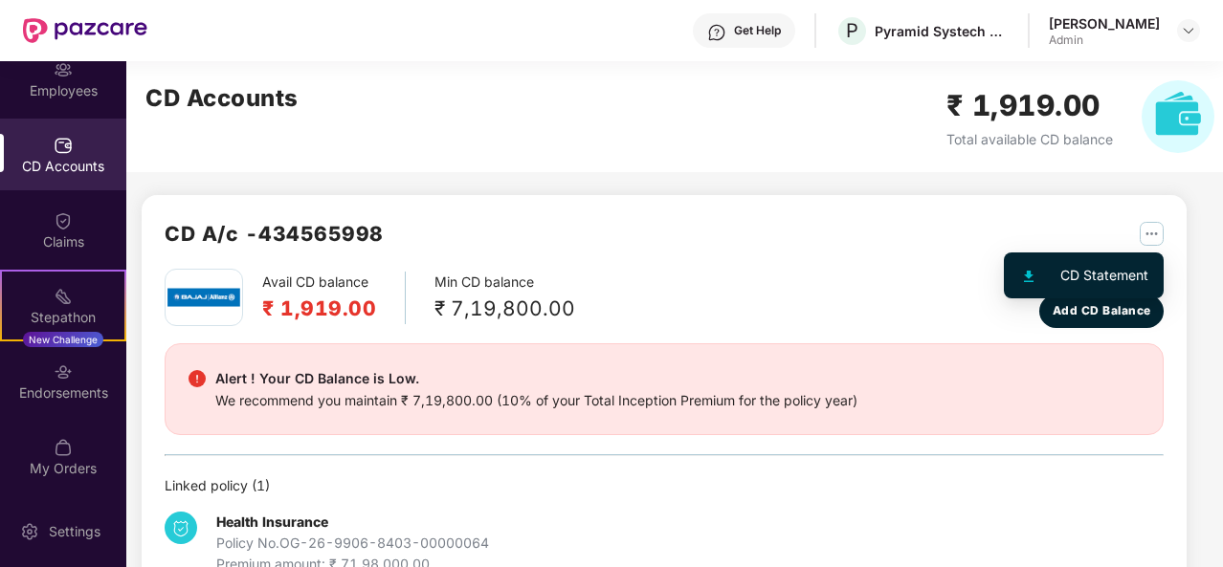
click at [1089, 269] on div "CD Statement" at bounding box center [1104, 275] width 88 height 21
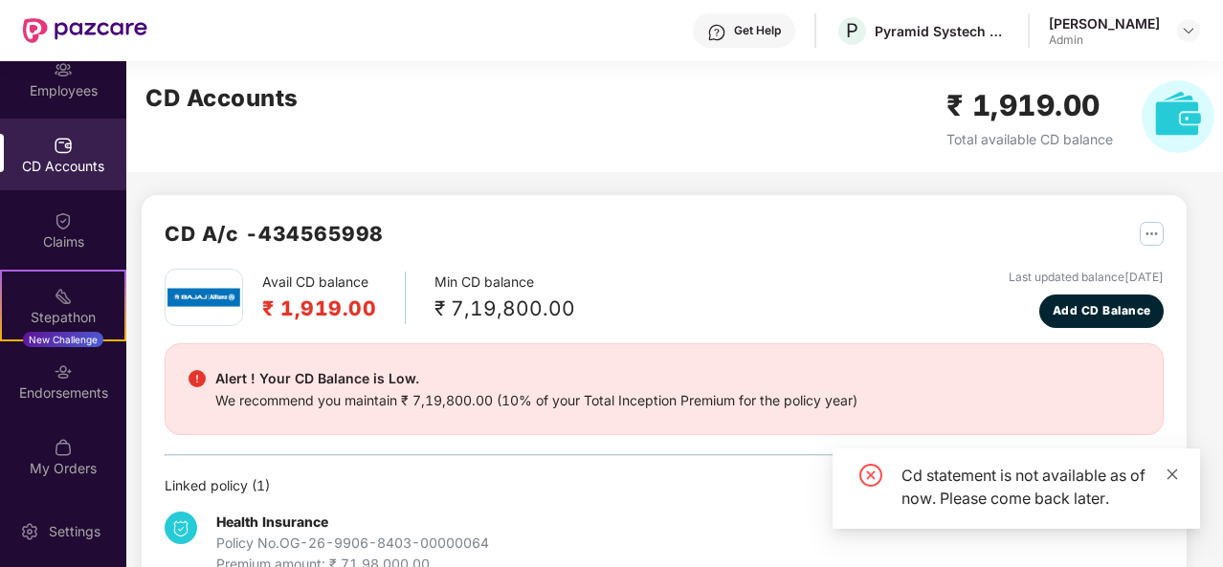
click at [1173, 474] on icon "close" at bounding box center [1171, 474] width 13 height 13
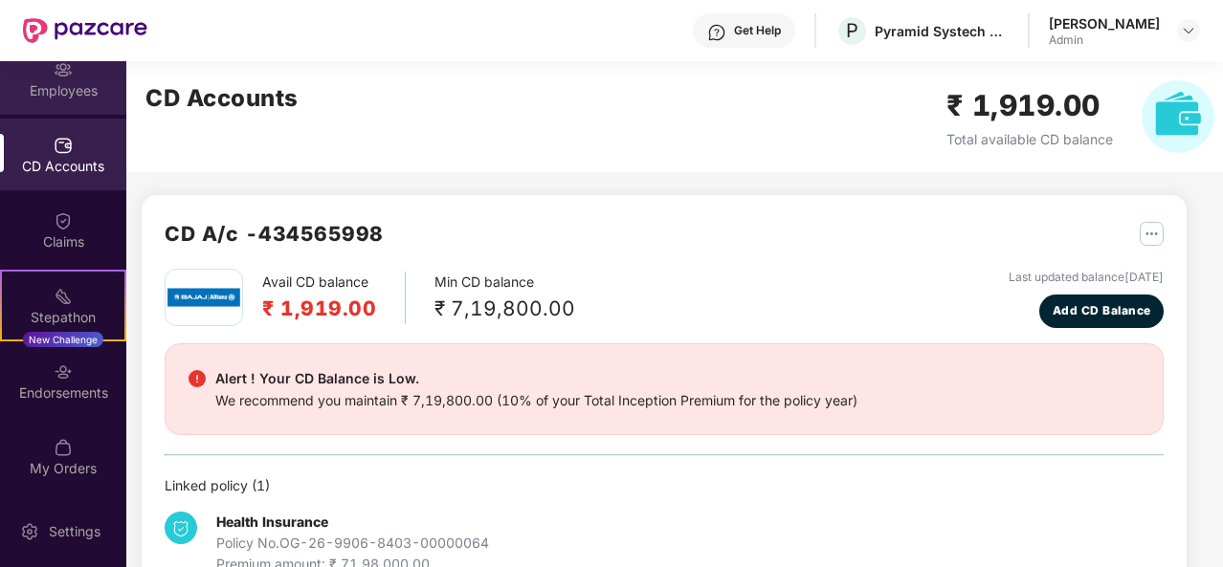
click at [71, 83] on div "Employees" at bounding box center [63, 90] width 126 height 19
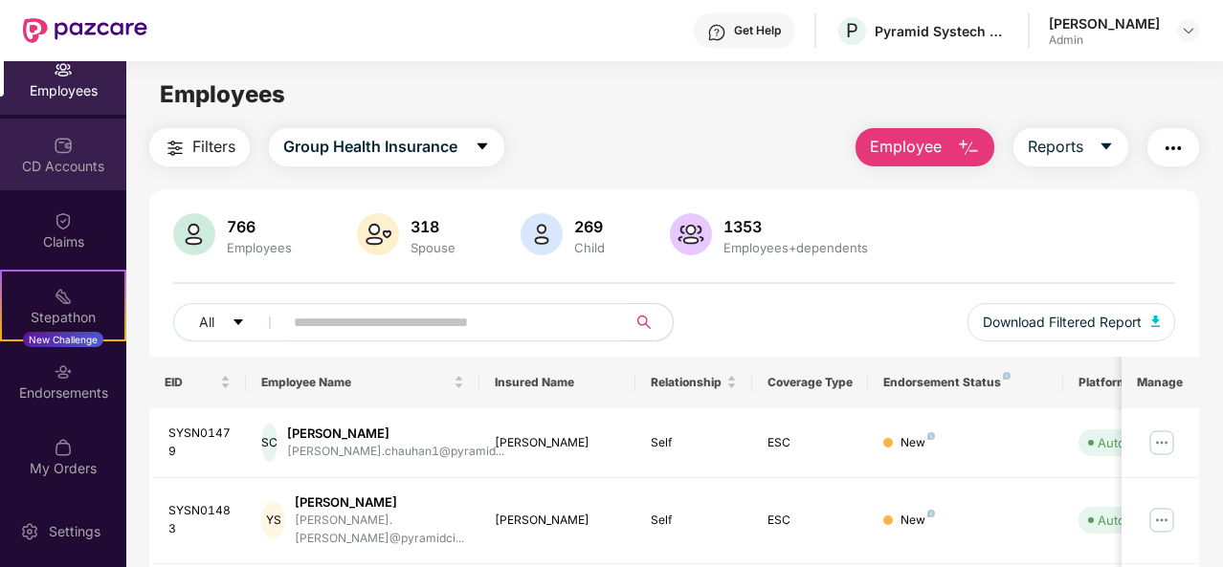
click at [52, 166] on div "CD Accounts" at bounding box center [63, 166] width 126 height 19
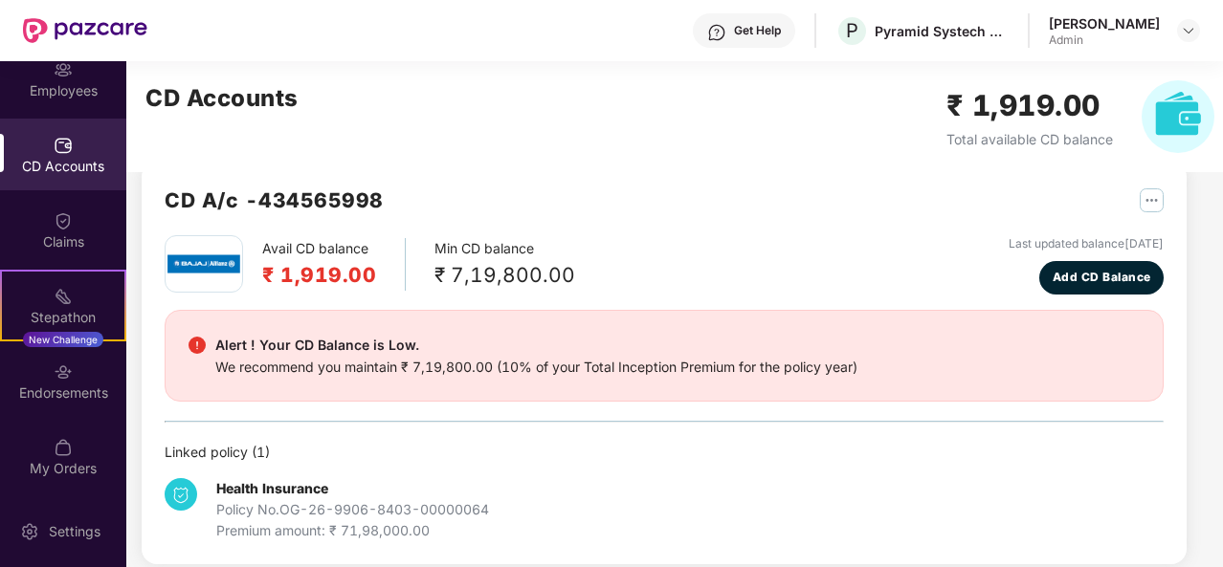
scroll to position [52, 0]
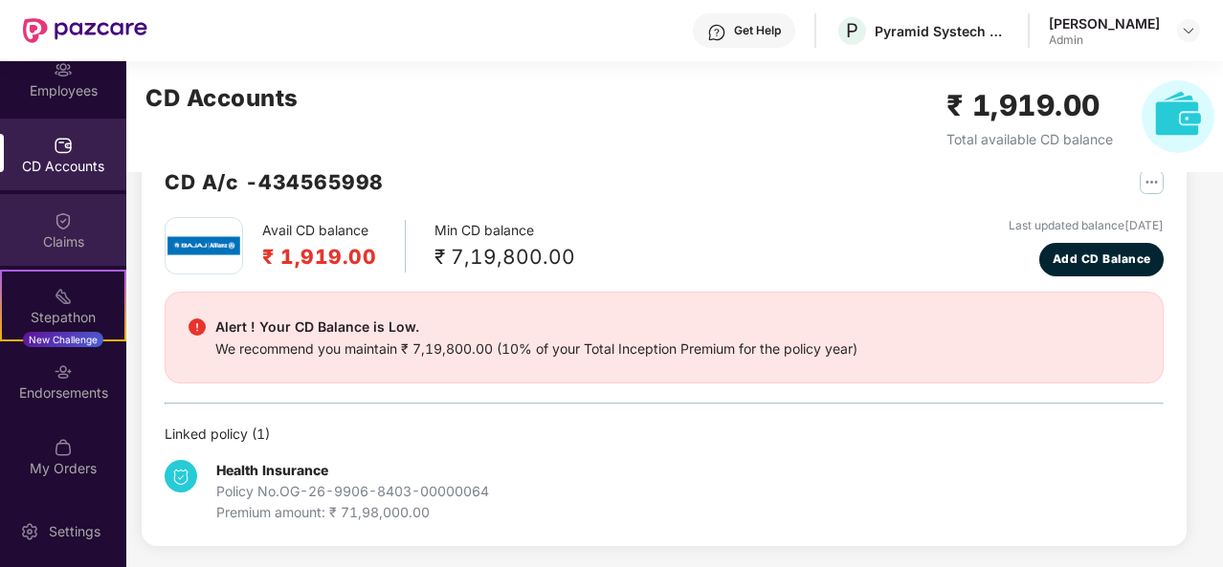
click at [92, 203] on div "Claims" at bounding box center [63, 230] width 126 height 72
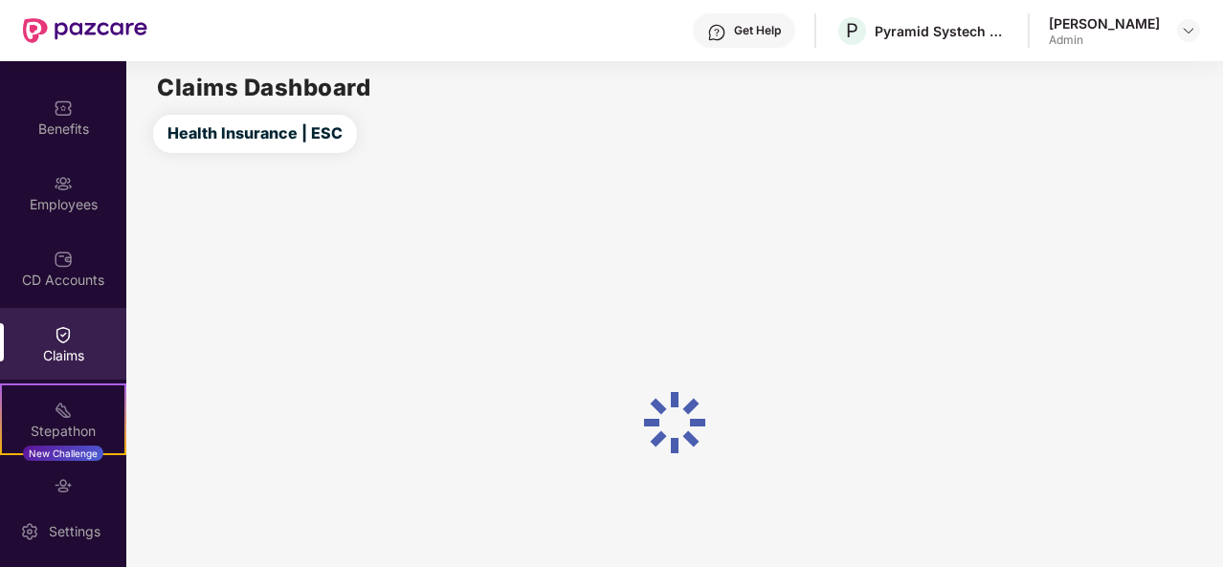
scroll to position [0, 0]
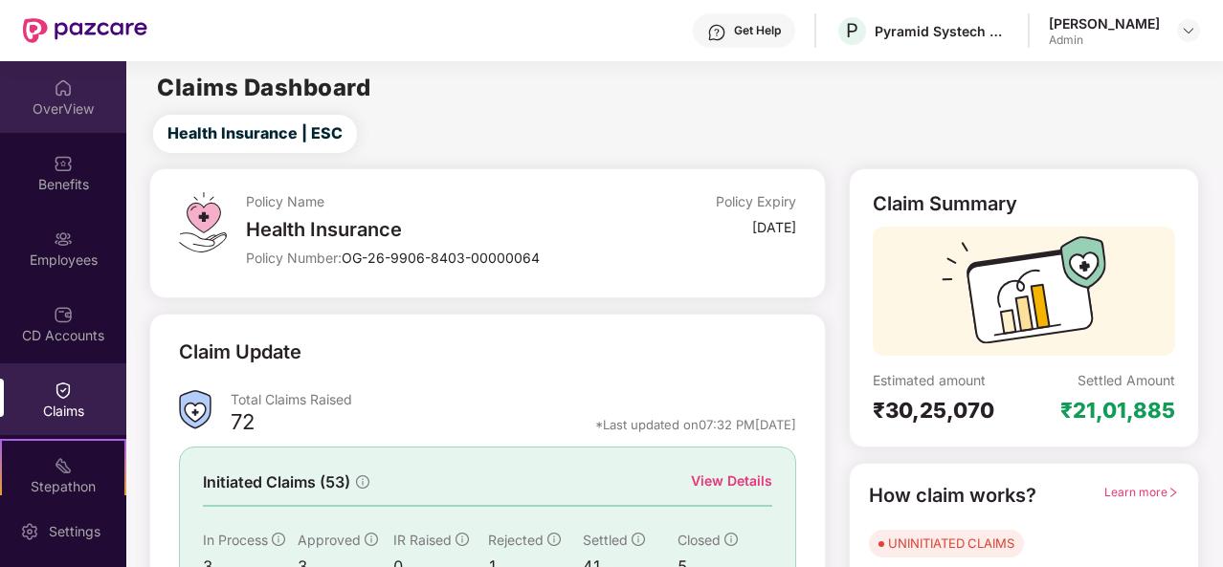
click at [50, 101] on div "OverView" at bounding box center [63, 108] width 126 height 19
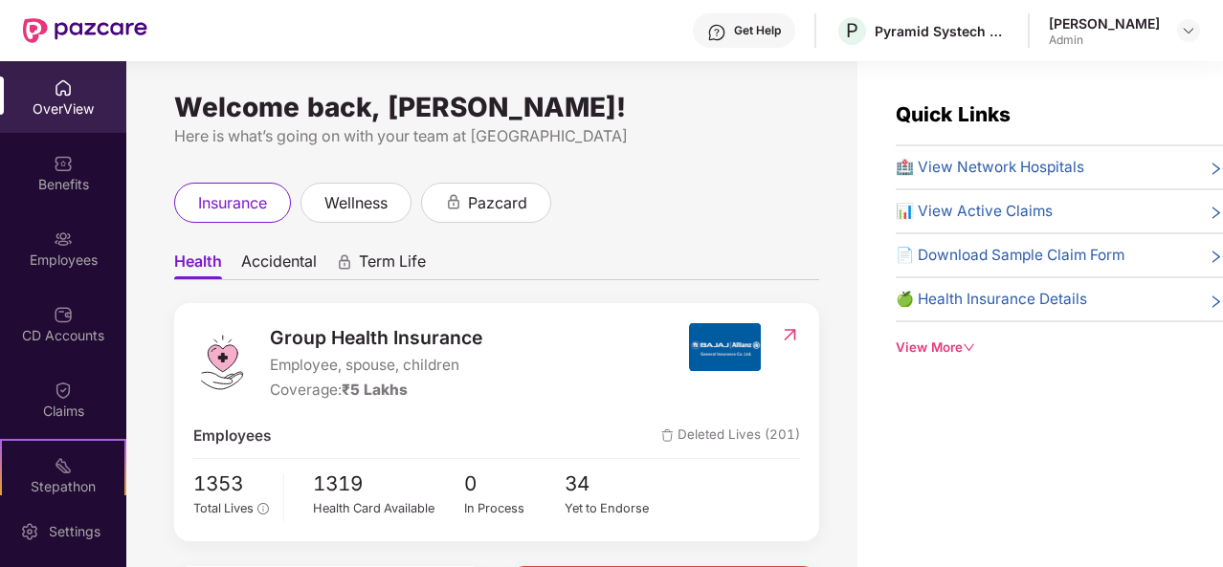
click at [954, 342] on div "View More" at bounding box center [1058, 348] width 327 height 20
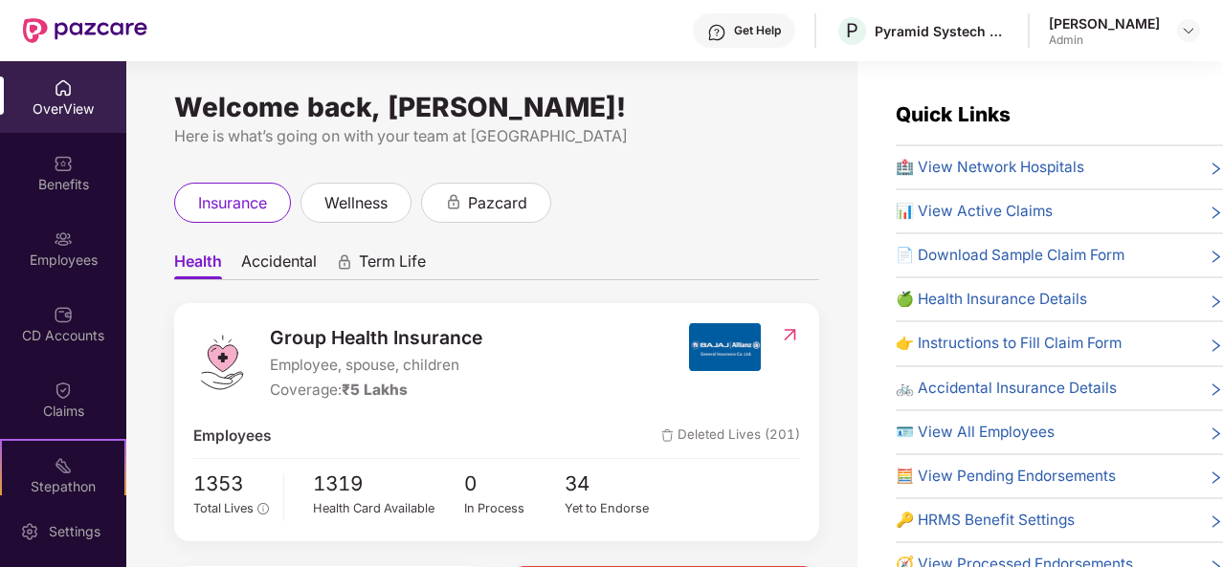
scroll to position [31, 0]
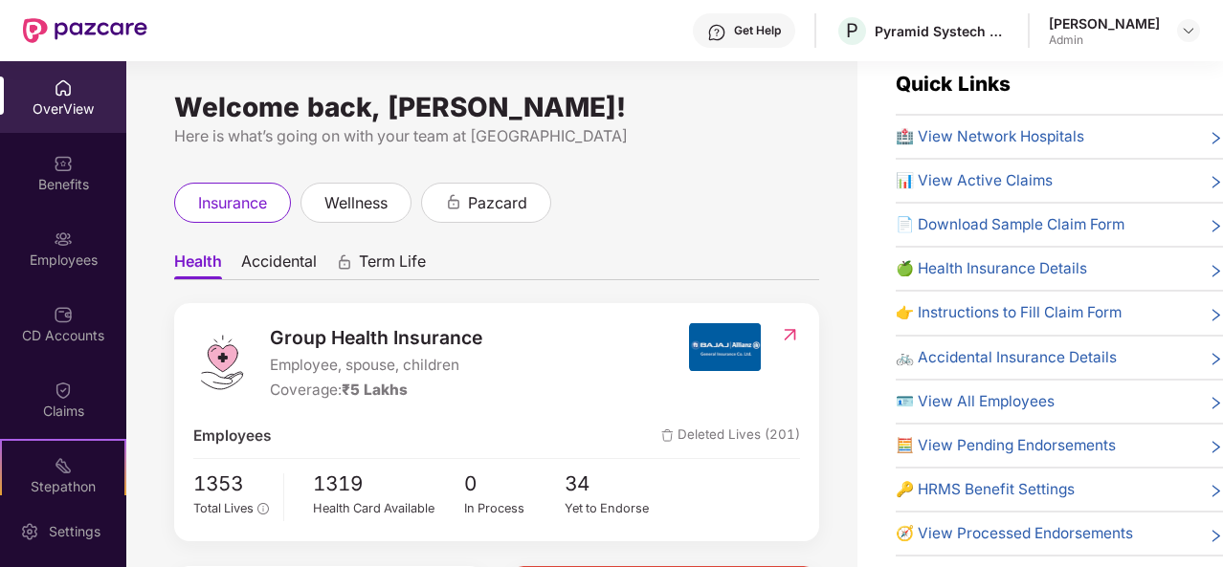
click at [1001, 258] on span "🍏 Health Insurance Details" at bounding box center [990, 268] width 191 height 23
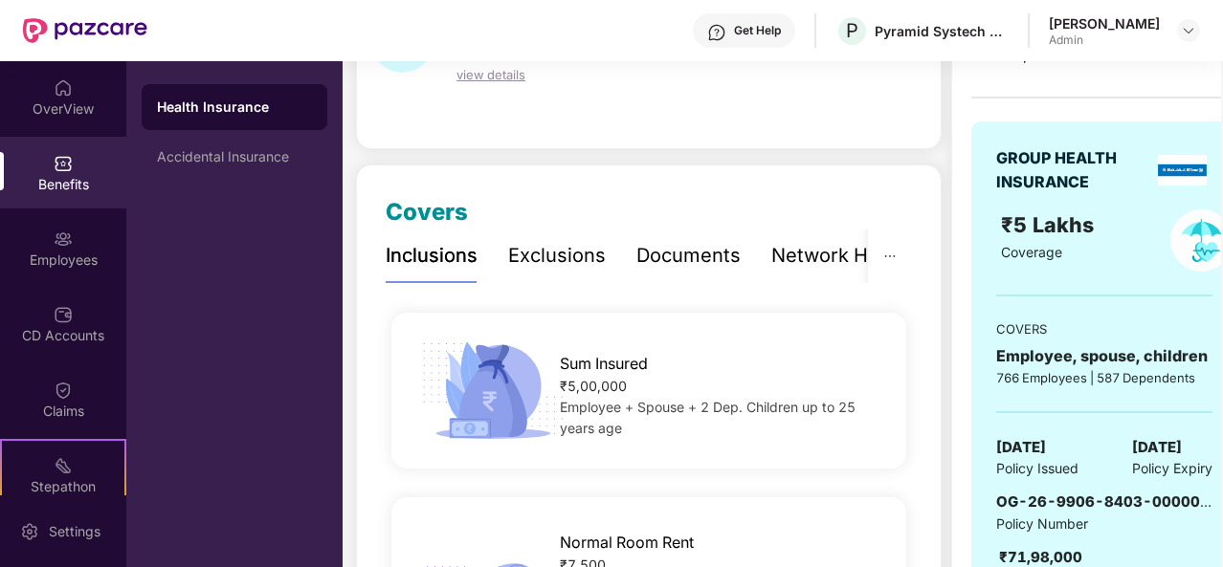
scroll to position [287, 0]
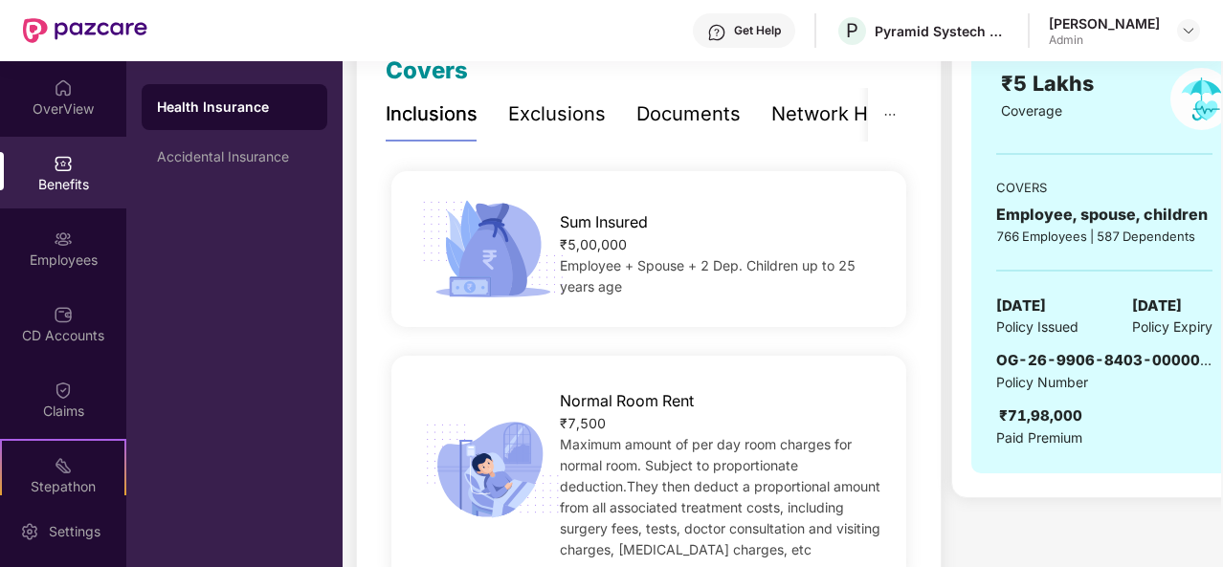
click at [675, 114] on div "Documents" at bounding box center [688, 114] width 104 height 30
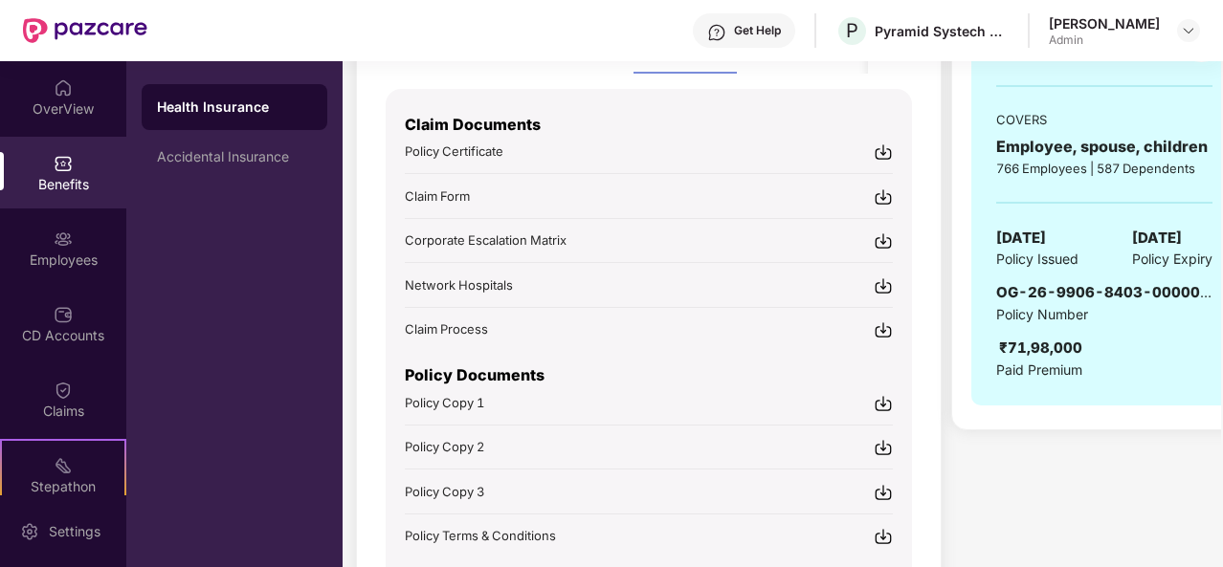
scroll to position [383, 0]
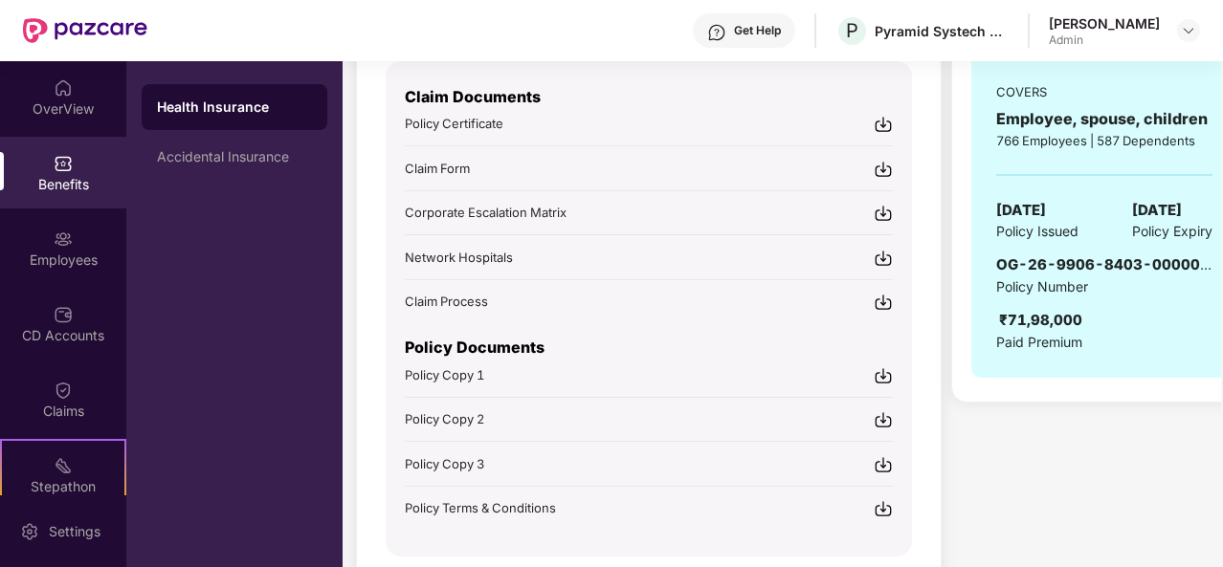
click at [882, 369] on img at bounding box center [882, 375] width 19 height 19
click at [884, 416] on img at bounding box center [882, 419] width 19 height 19
click at [883, 500] on img at bounding box center [882, 508] width 19 height 19
click at [206, 163] on div "Accidental Insurance" at bounding box center [234, 156] width 155 height 15
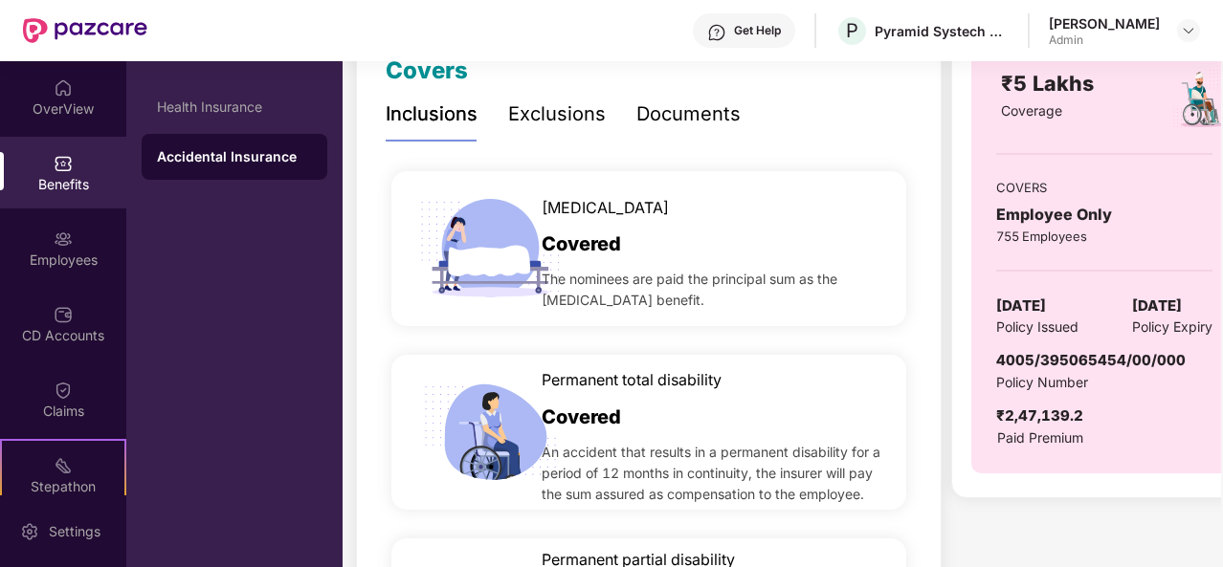
scroll to position [96, 0]
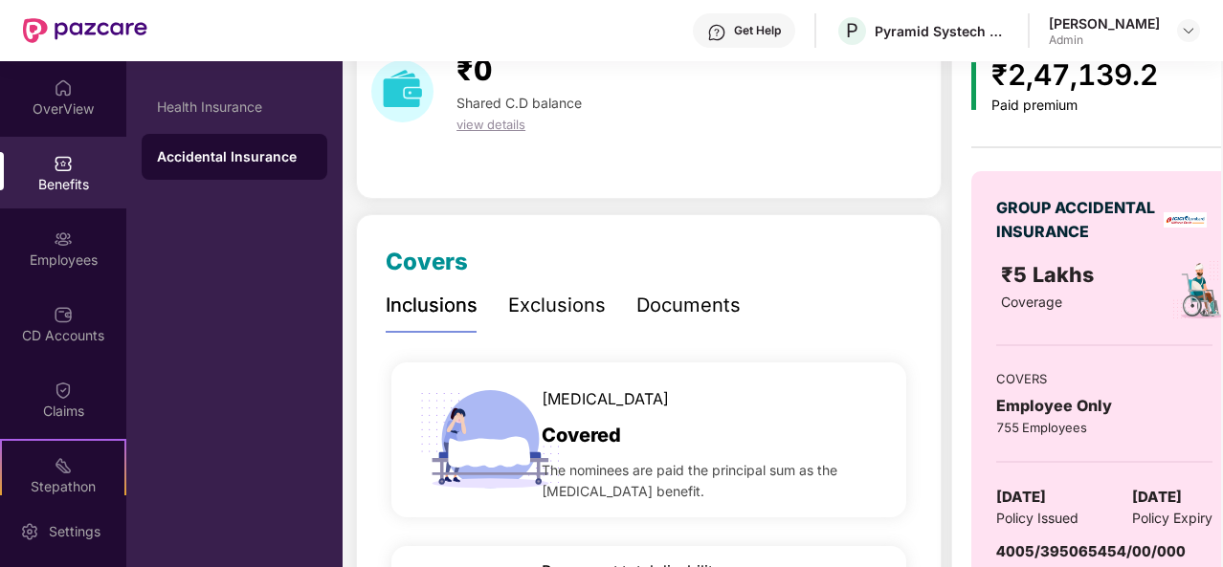
click at [681, 306] on div "Documents" at bounding box center [688, 306] width 104 height 30
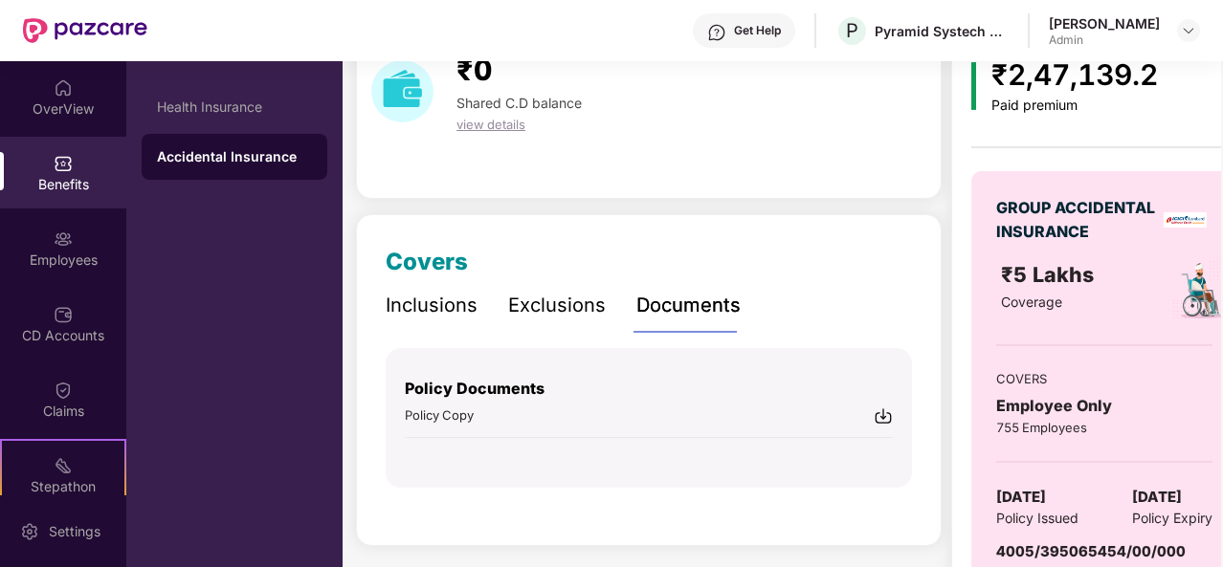
click at [883, 418] on img at bounding box center [882, 416] width 19 height 19
